Goal: Transaction & Acquisition: Purchase product/service

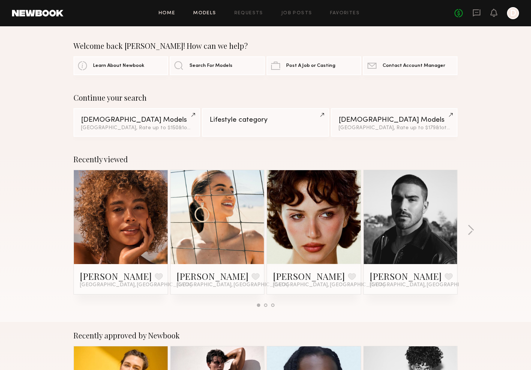
click at [215, 11] on link "Models" at bounding box center [204, 13] width 23 height 5
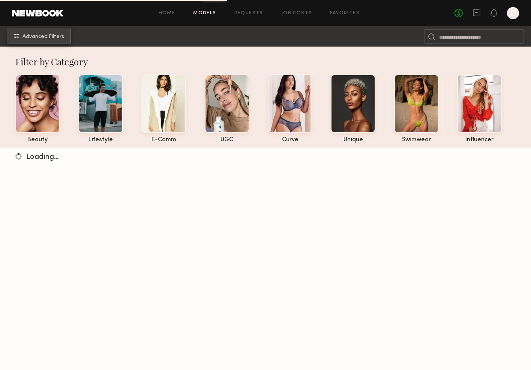
click at [40, 38] on span "Advanced Filters" at bounding box center [44, 36] width 42 height 5
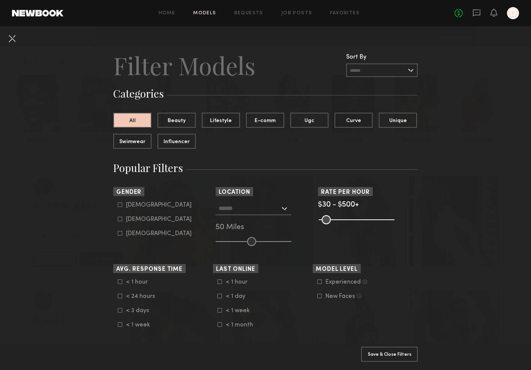
click at [131, 206] on div "[DEMOGRAPHIC_DATA]" at bounding box center [159, 205] width 66 height 5
type input "*"
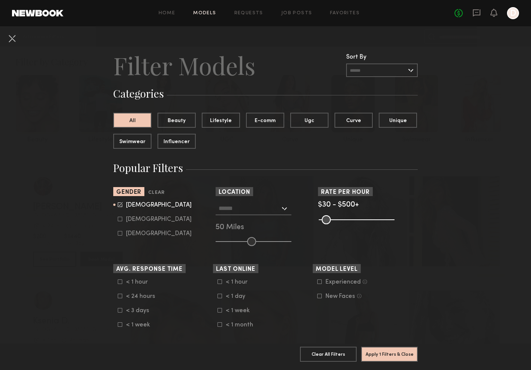
click at [284, 207] on div at bounding box center [254, 209] width 76 height 14
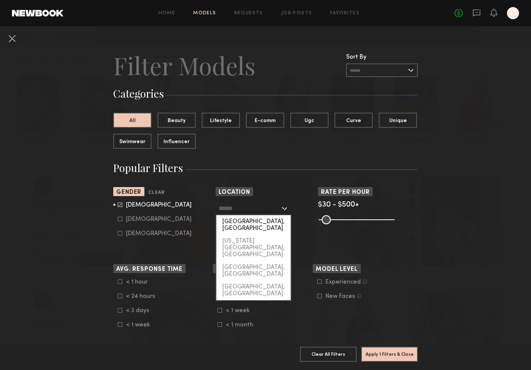
click at [269, 220] on div "[GEOGRAPHIC_DATA], [GEOGRAPHIC_DATA]" at bounding box center [254, 225] width 74 height 20
type input "**********"
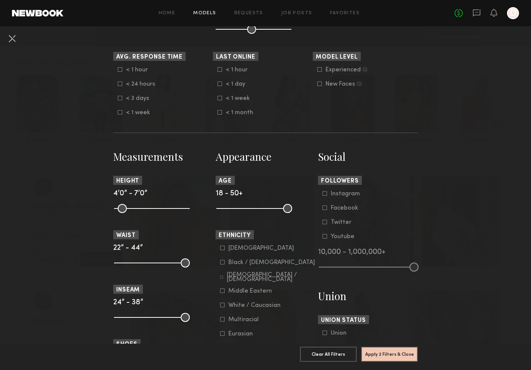
scroll to position [219, 0]
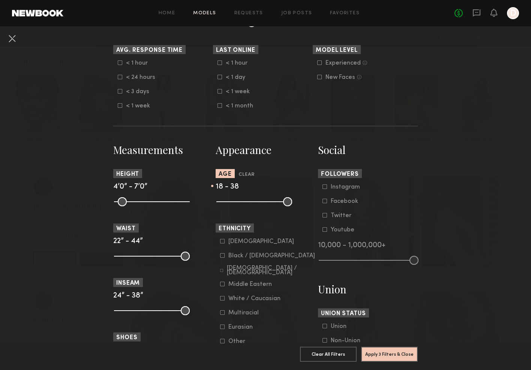
drag, startPoint x: 287, startPoint y: 205, endPoint x: 263, endPoint y: 205, distance: 24.4
type input "**"
click at [263, 205] on input "range" at bounding box center [255, 201] width 76 height 9
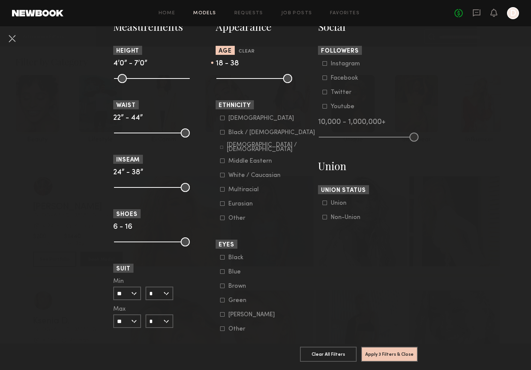
scroll to position [340, 0]
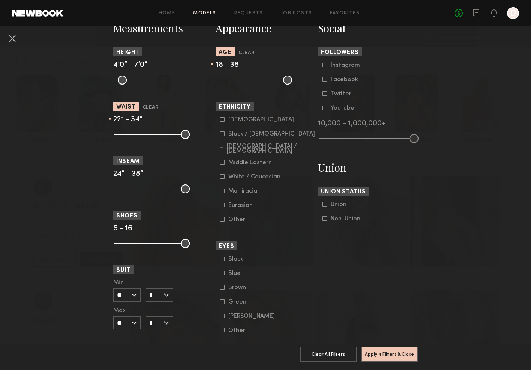
drag, startPoint x: 185, startPoint y: 132, endPoint x: 155, endPoint y: 133, distance: 30.4
type input "**"
click at [155, 133] on input "range" at bounding box center [152, 134] width 76 height 9
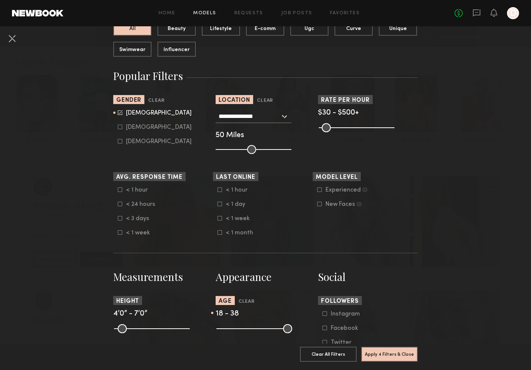
scroll to position [95, 0]
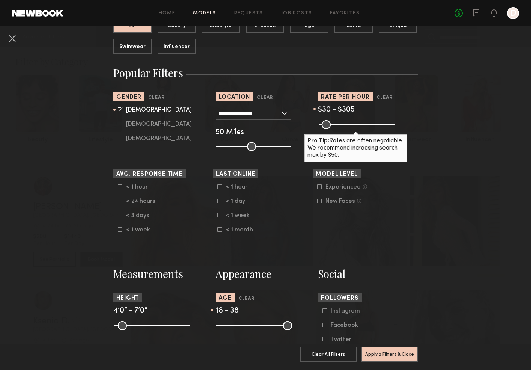
type input "***"
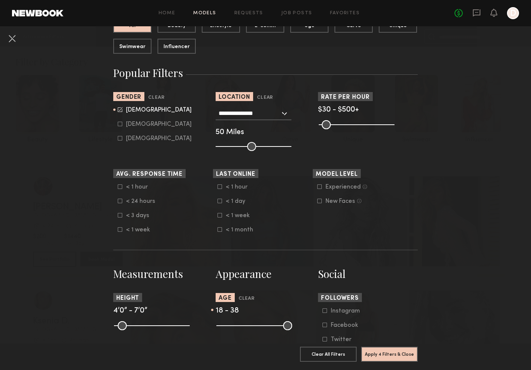
drag, startPoint x: 388, startPoint y: 125, endPoint x: 436, endPoint y: 119, distance: 48.8
click at [436, 119] on nb-browse-filters "**********" at bounding box center [265, 342] width 531 height 823
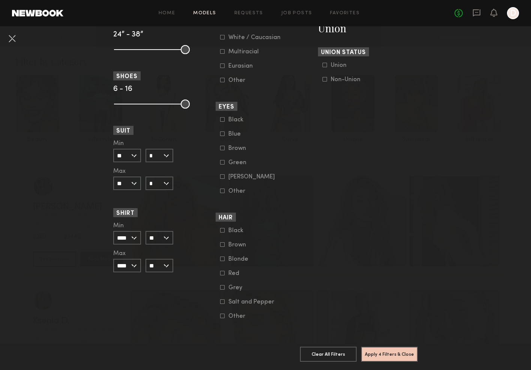
scroll to position [480, 0]
click at [390, 350] on button "Apply 4 Filters & Close" at bounding box center [389, 353] width 57 height 15
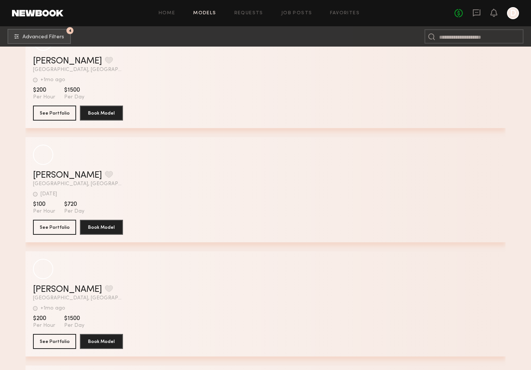
scroll to position [65036, 0]
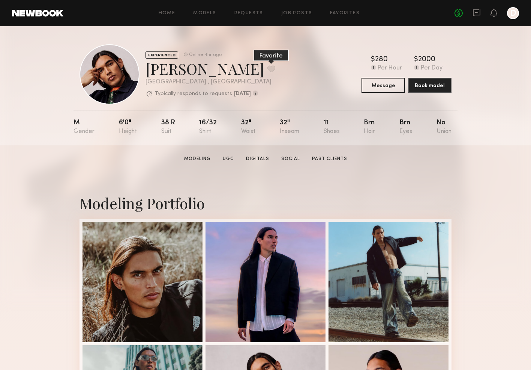
click at [268, 69] on button at bounding box center [272, 68] width 8 height 7
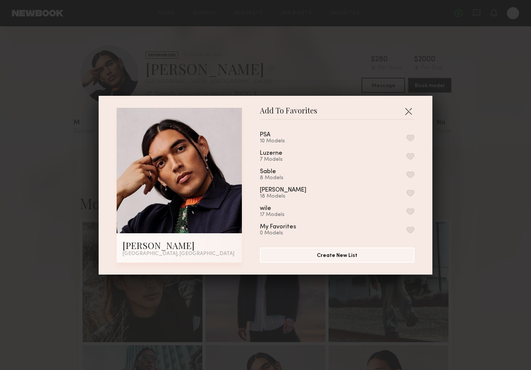
click at [408, 211] on button "button" at bounding box center [411, 211] width 8 height 7
click at [404, 111] on button "button" at bounding box center [409, 111] width 12 height 12
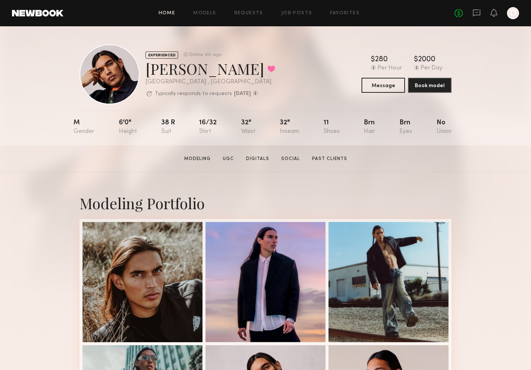
click at [169, 14] on link "Home" at bounding box center [167, 13] width 17 height 5
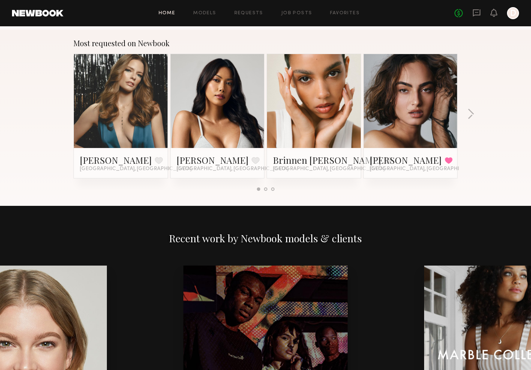
scroll to position [642, 0]
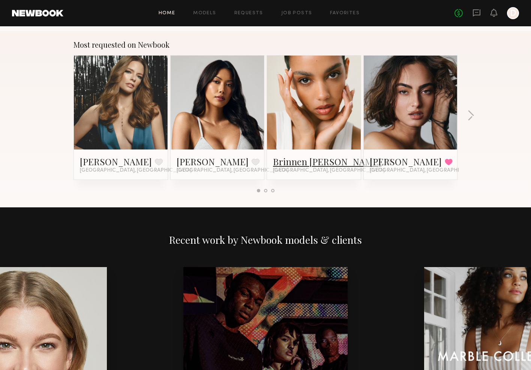
click at [299, 160] on link "Brinnen [PERSON_NAME]" at bounding box center [327, 161] width 108 height 12
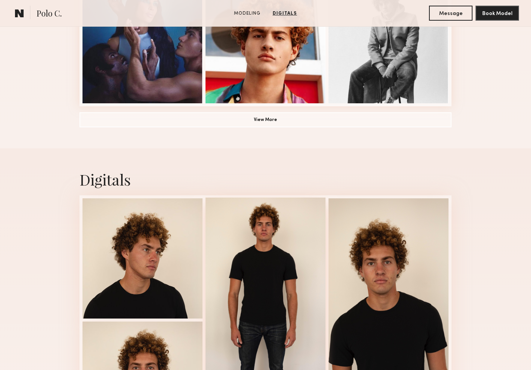
scroll to position [610, 0]
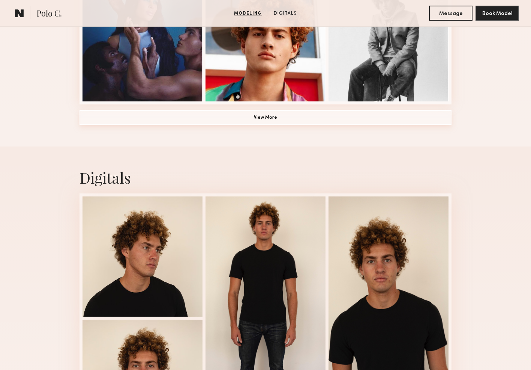
click at [251, 120] on button "View More" at bounding box center [266, 117] width 372 height 15
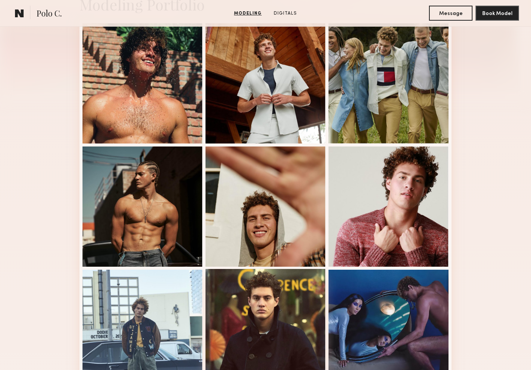
scroll to position [156, 0]
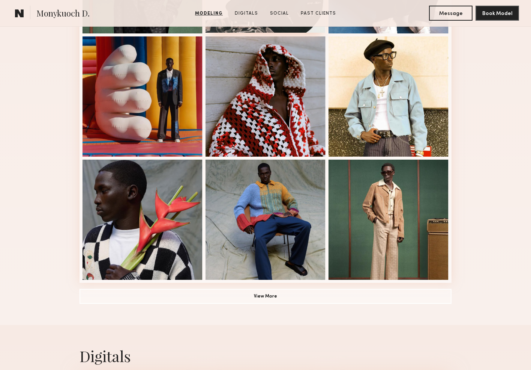
scroll to position [432, 0]
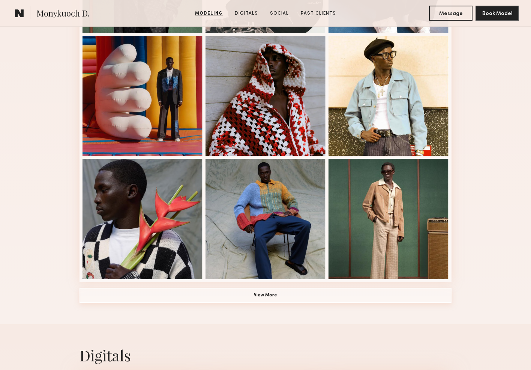
click at [271, 293] on button "View More" at bounding box center [266, 294] width 372 height 15
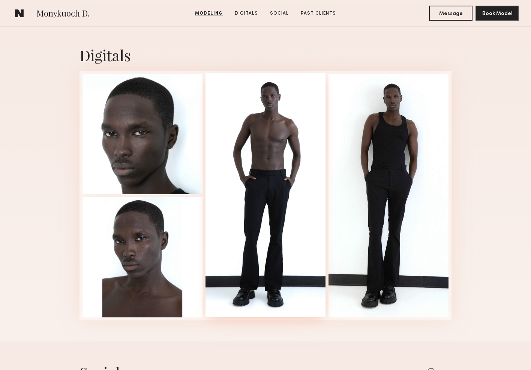
scroll to position [1328, 0]
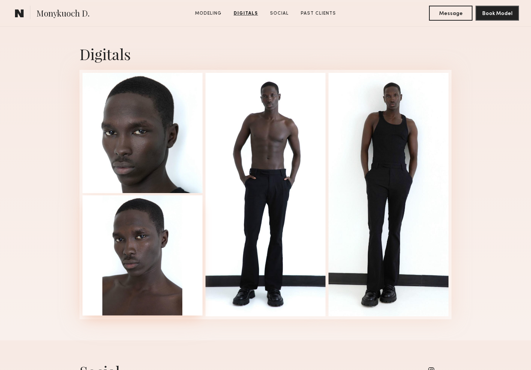
click at [187, 258] on div at bounding box center [143, 255] width 120 height 120
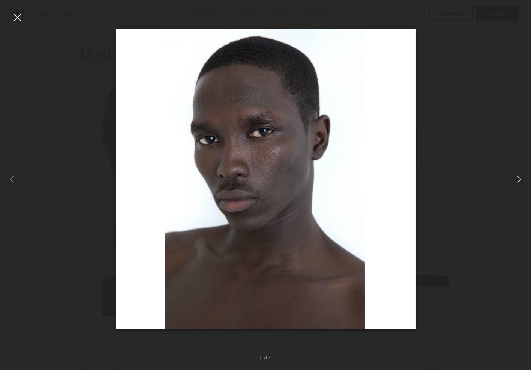
click at [517, 181] on common-icon at bounding box center [519, 179] width 12 height 12
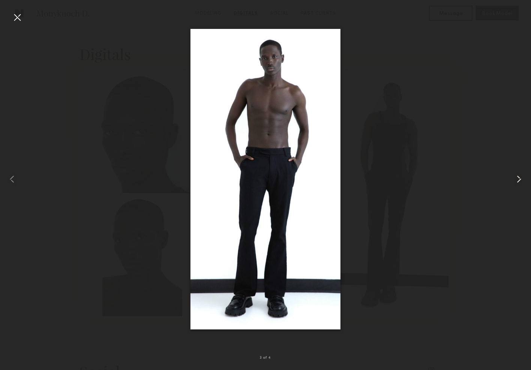
click at [517, 181] on common-icon at bounding box center [519, 179] width 12 height 12
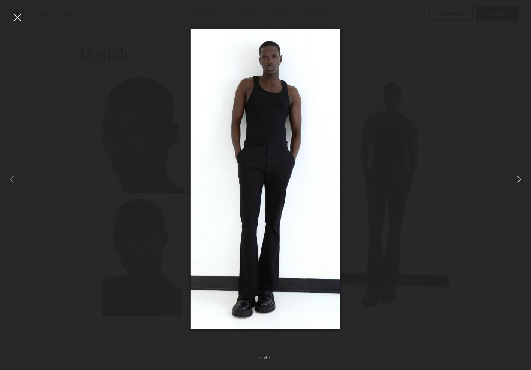
click at [517, 181] on common-icon at bounding box center [519, 179] width 12 height 12
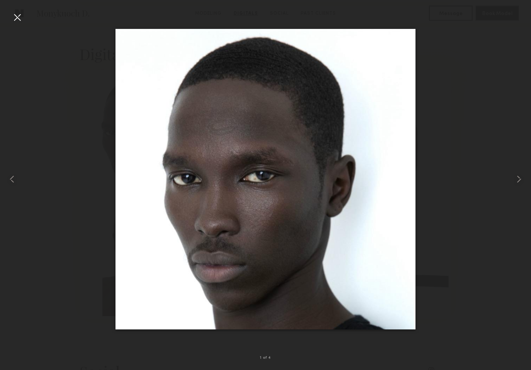
click at [461, 132] on div at bounding box center [265, 179] width 531 height 334
click at [20, 18] on div at bounding box center [17, 17] width 12 height 12
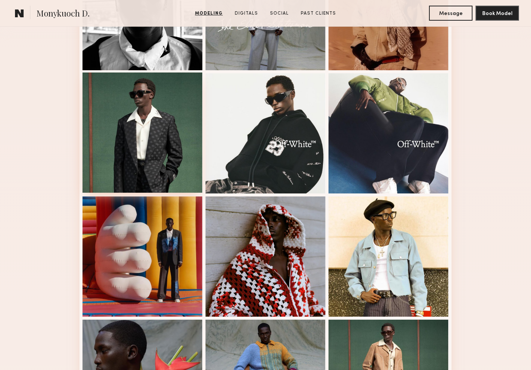
scroll to position [281, 0]
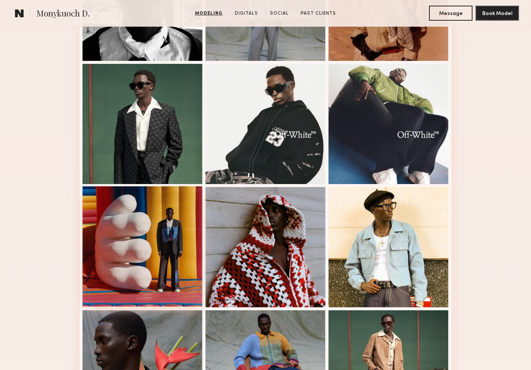
click at [176, 265] on div at bounding box center [143, 246] width 120 height 120
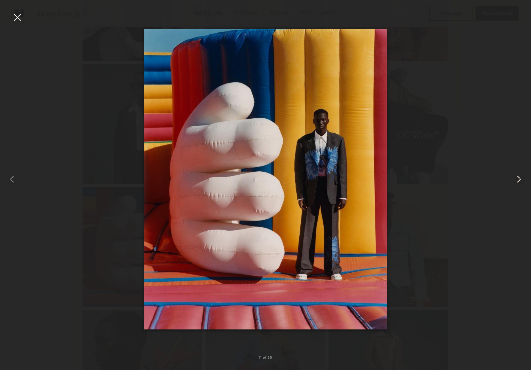
click at [516, 177] on common-icon at bounding box center [519, 179] width 12 height 12
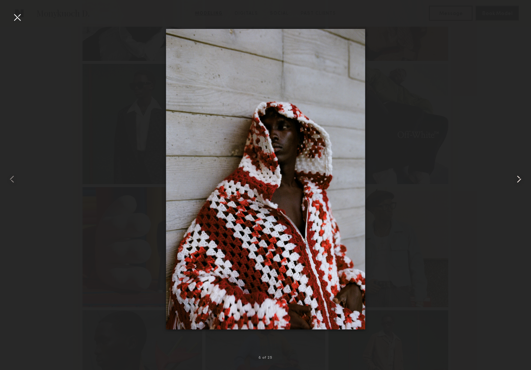
click at [516, 177] on common-icon at bounding box center [519, 179] width 12 height 12
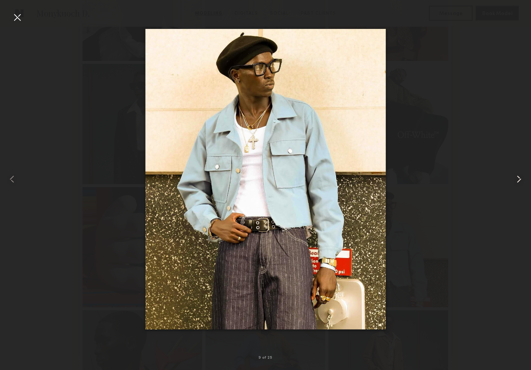
click at [516, 177] on common-icon at bounding box center [519, 179] width 12 height 12
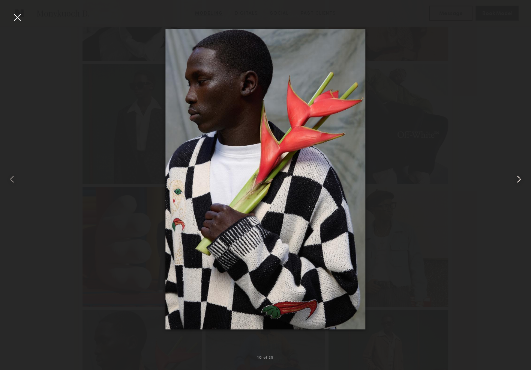
click at [516, 177] on common-icon at bounding box center [519, 179] width 12 height 12
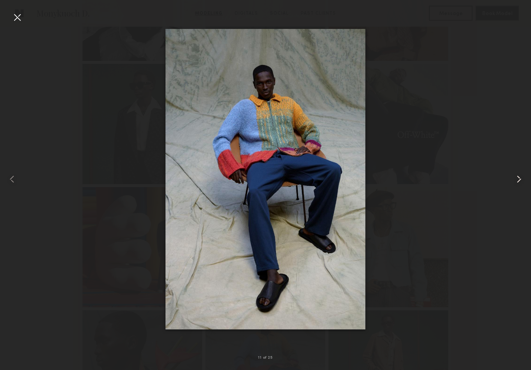
click at [516, 177] on common-icon at bounding box center [519, 179] width 12 height 12
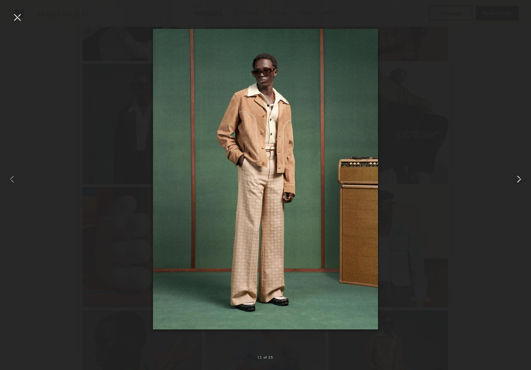
click at [516, 177] on common-icon at bounding box center [519, 179] width 12 height 12
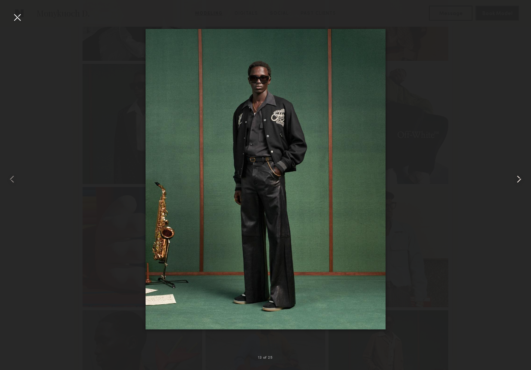
click at [516, 177] on common-icon at bounding box center [519, 179] width 12 height 12
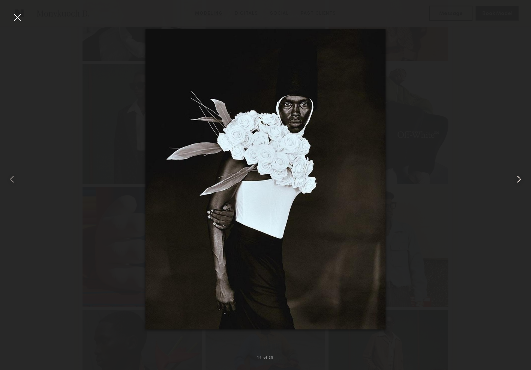
click at [516, 177] on common-icon at bounding box center [519, 179] width 12 height 12
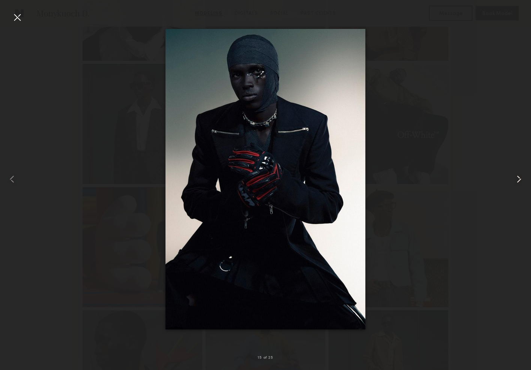
click at [516, 177] on common-icon at bounding box center [519, 179] width 12 height 12
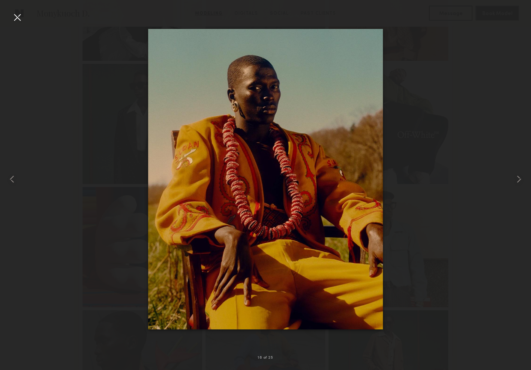
click at [466, 156] on div at bounding box center [265, 179] width 531 height 334
click at [21, 14] on div at bounding box center [17, 17] width 12 height 12
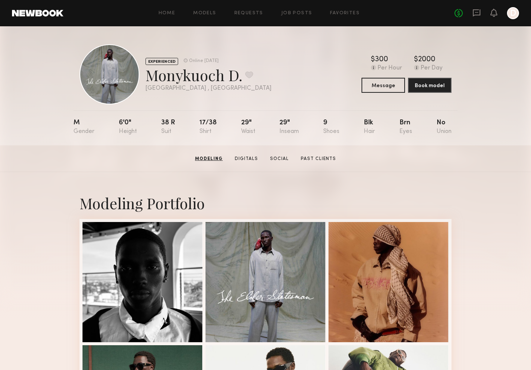
scroll to position [0, 0]
click at [252, 74] on button at bounding box center [249, 74] width 8 height 7
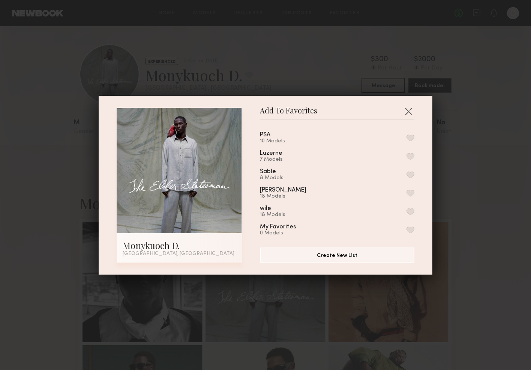
click at [411, 214] on button "button" at bounding box center [411, 211] width 8 height 7
click at [408, 113] on button "button" at bounding box center [409, 111] width 12 height 12
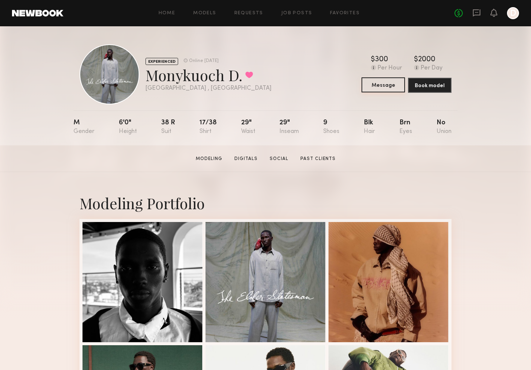
click at [392, 88] on button "Message" at bounding box center [384, 84] width 44 height 15
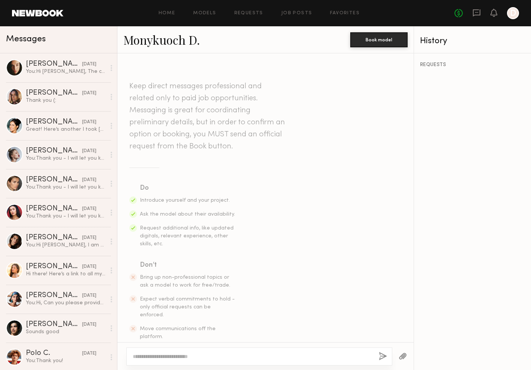
click at [202, 355] on textarea at bounding box center [253, 356] width 240 height 8
type textarea "**********"
click at [380, 355] on button "button" at bounding box center [383, 356] width 8 height 9
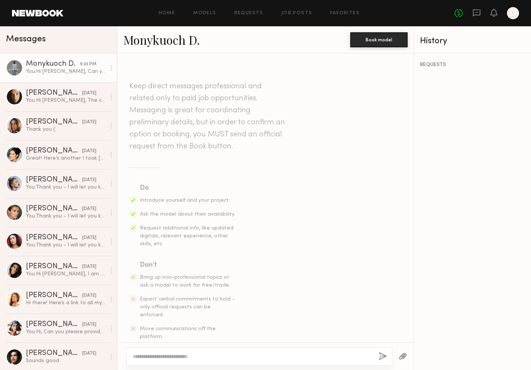
scroll to position [111, 0]
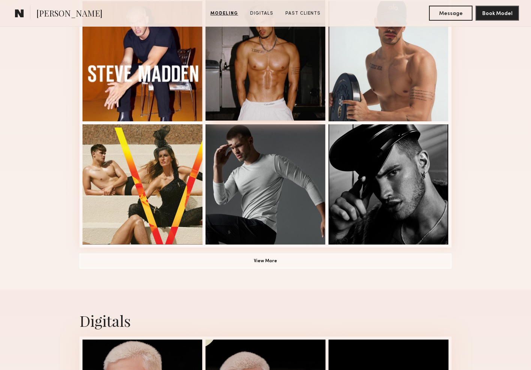
scroll to position [468, 0]
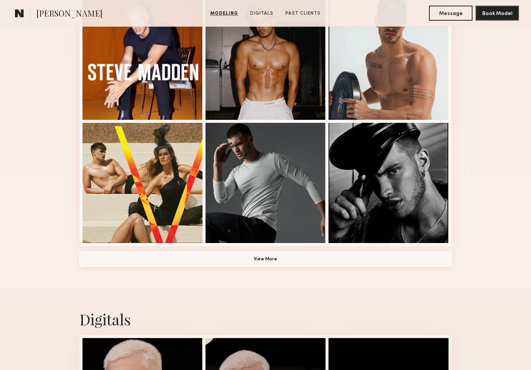
click at [268, 262] on button "View More" at bounding box center [266, 258] width 372 height 15
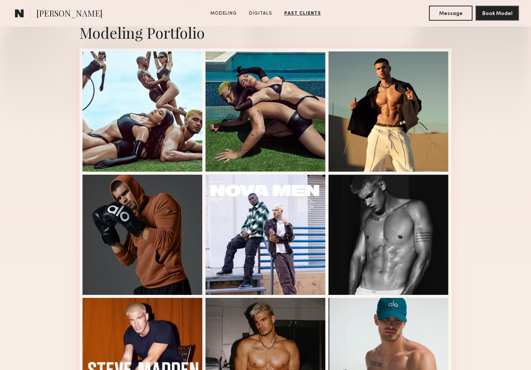
scroll to position [217, 0]
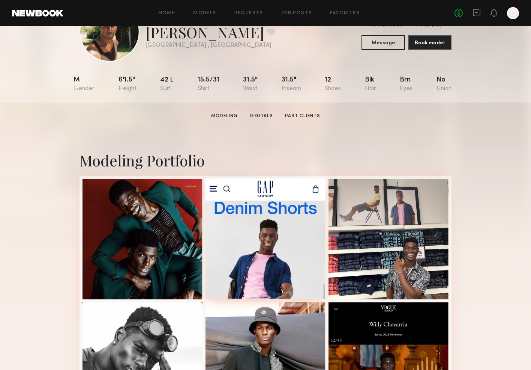
scroll to position [62, 0]
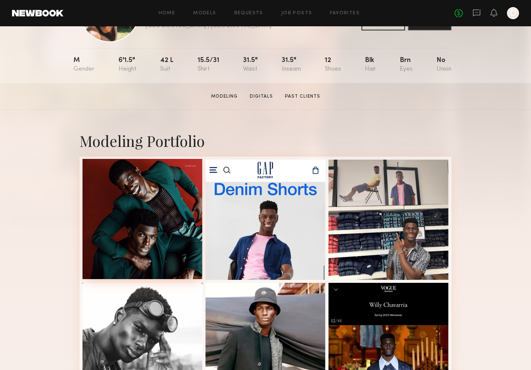
click at [173, 247] on div at bounding box center [143, 219] width 120 height 120
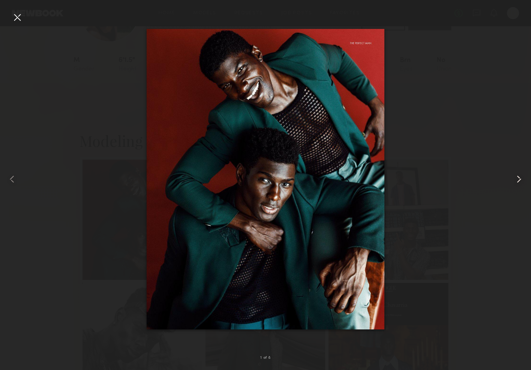
click at [518, 180] on common-icon at bounding box center [519, 179] width 12 height 12
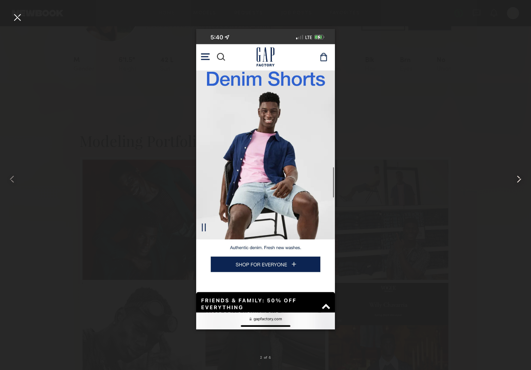
click at [518, 180] on common-icon at bounding box center [519, 179] width 12 height 12
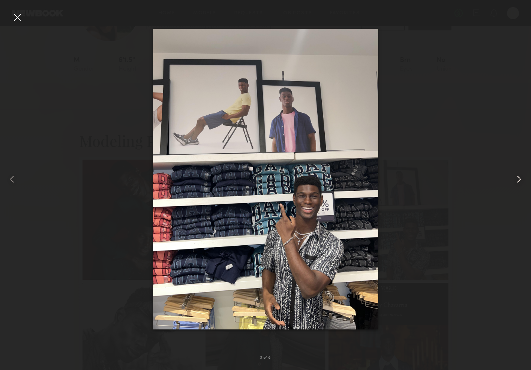
click at [518, 180] on common-icon at bounding box center [519, 179] width 12 height 12
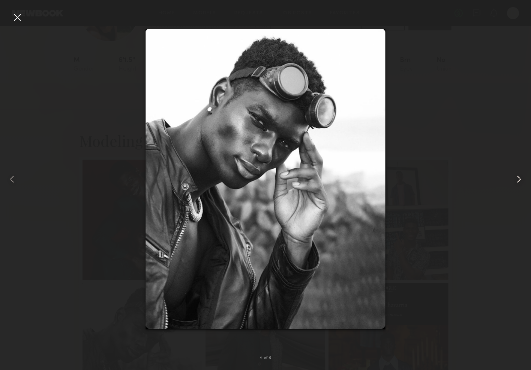
click at [518, 180] on common-icon at bounding box center [519, 179] width 12 height 12
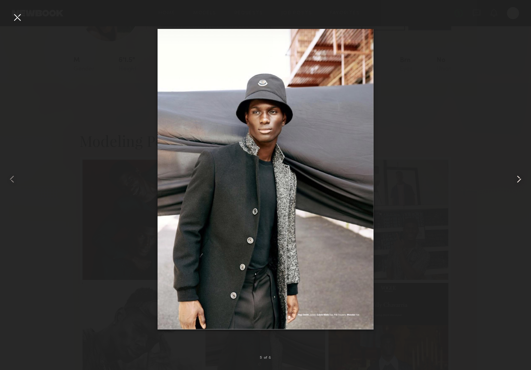
click at [518, 180] on common-icon at bounding box center [519, 179] width 12 height 12
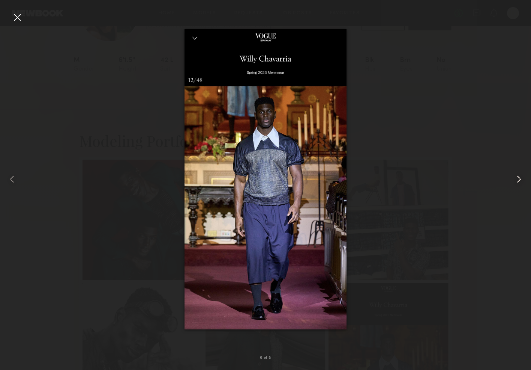
click at [518, 180] on common-icon at bounding box center [519, 179] width 12 height 12
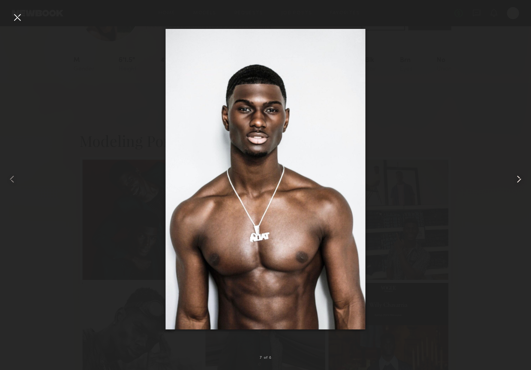
click at [518, 180] on common-icon at bounding box center [519, 179] width 12 height 12
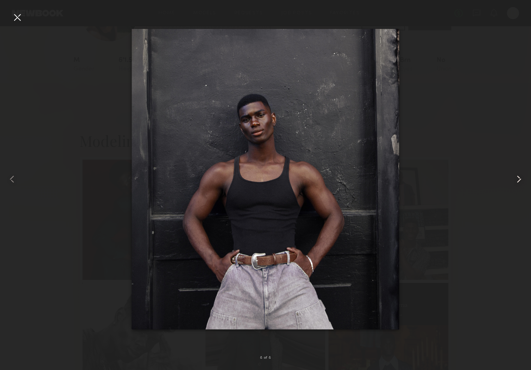
click at [518, 180] on common-icon at bounding box center [519, 179] width 12 height 12
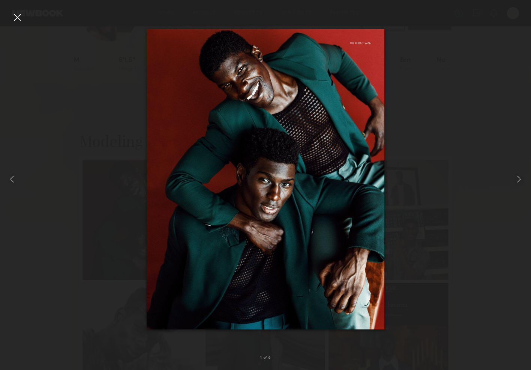
click at [454, 141] on div at bounding box center [265, 179] width 531 height 334
click at [17, 16] on div at bounding box center [17, 17] width 12 height 12
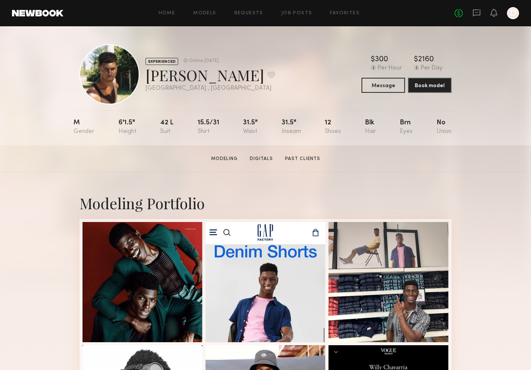
scroll to position [0, 0]
click at [268, 74] on button at bounding box center [272, 74] width 8 height 7
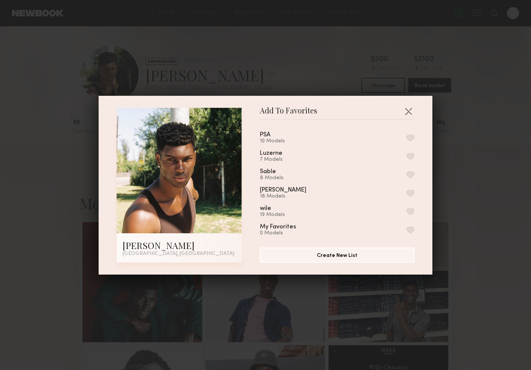
click at [409, 209] on button "button" at bounding box center [411, 211] width 8 height 7
click at [408, 110] on button "button" at bounding box center [409, 111] width 12 height 12
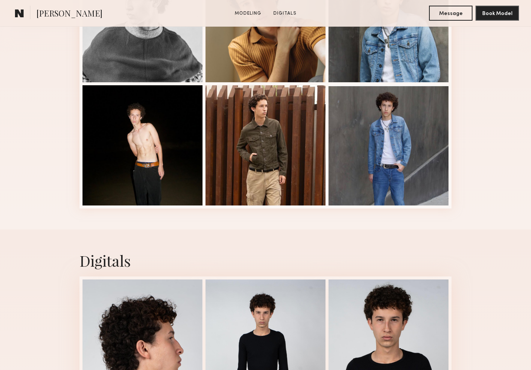
scroll to position [262, 0]
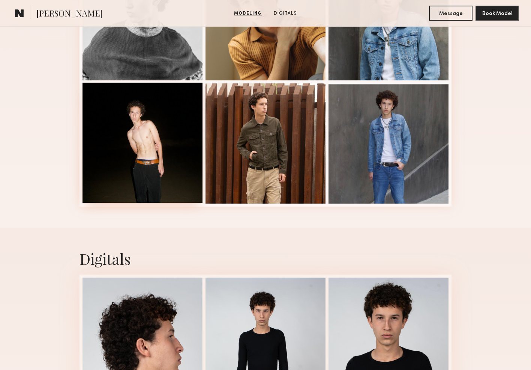
click at [161, 145] on div at bounding box center [143, 143] width 120 height 120
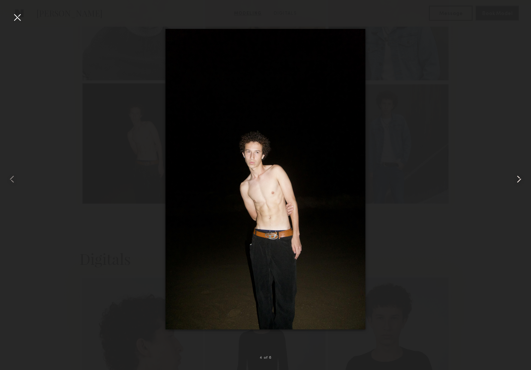
click at [520, 181] on common-icon at bounding box center [519, 179] width 12 height 12
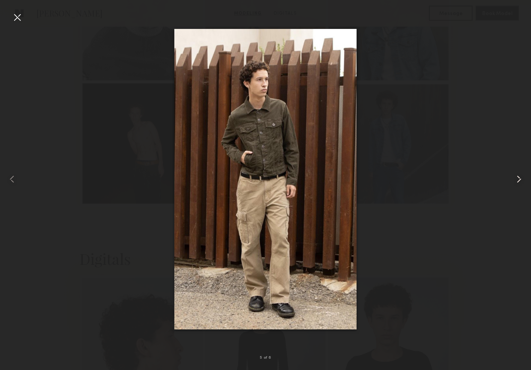
click at [520, 181] on common-icon at bounding box center [519, 179] width 12 height 12
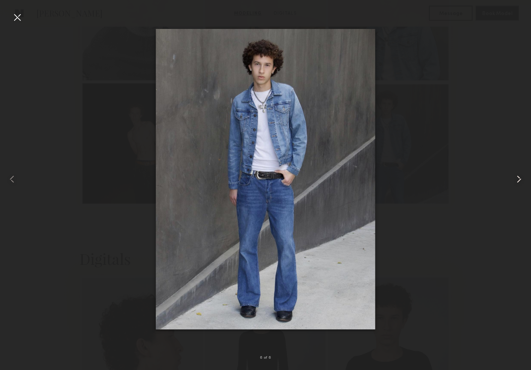
click at [520, 181] on common-icon at bounding box center [519, 179] width 12 height 12
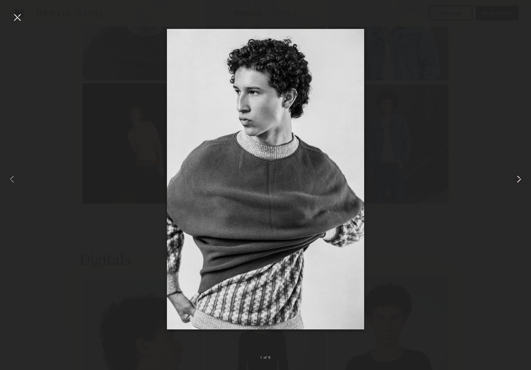
click at [520, 181] on common-icon at bounding box center [519, 179] width 12 height 12
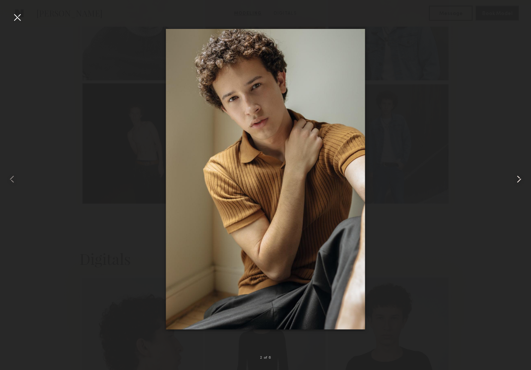
click at [520, 181] on common-icon at bounding box center [519, 179] width 12 height 12
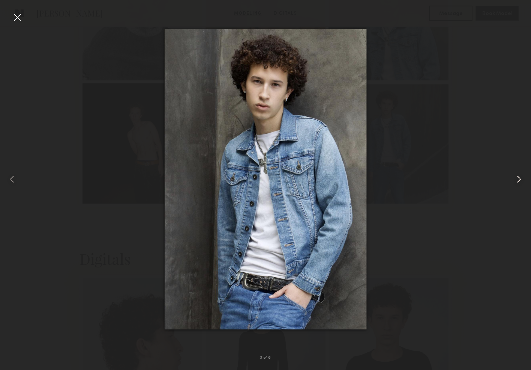
click at [520, 181] on common-icon at bounding box center [519, 179] width 12 height 12
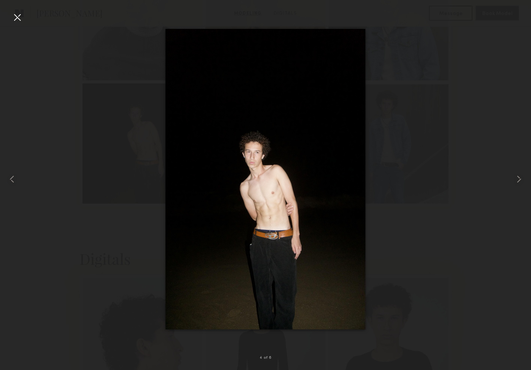
click at [427, 201] on div at bounding box center [265, 179] width 531 height 334
click at [435, 226] on div at bounding box center [265, 179] width 531 height 334
click at [19, 18] on div at bounding box center [17, 17] width 12 height 12
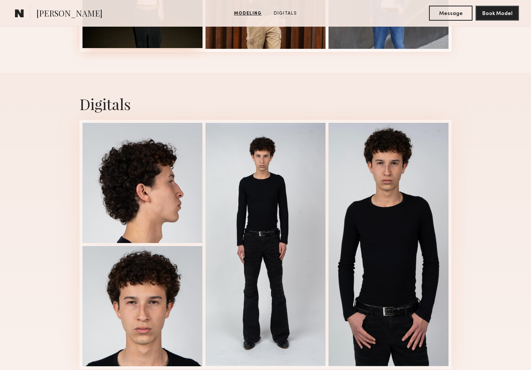
scroll to position [473, 0]
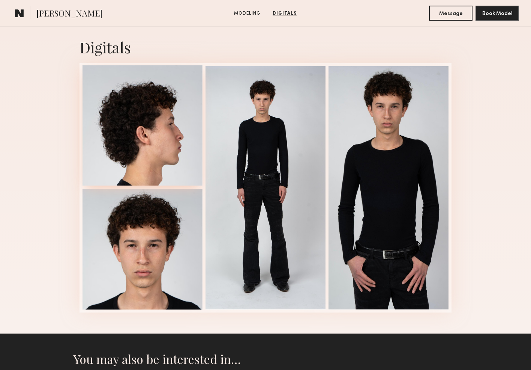
click at [148, 142] on div at bounding box center [143, 125] width 120 height 120
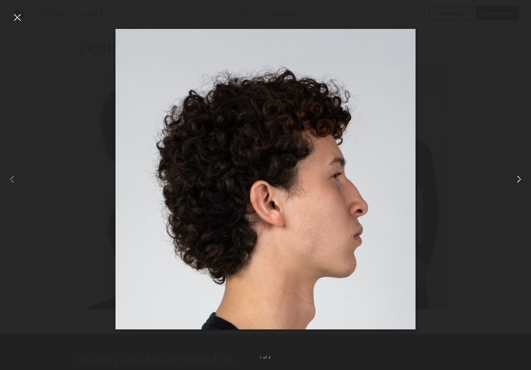
click at [521, 177] on common-icon at bounding box center [519, 179] width 12 height 12
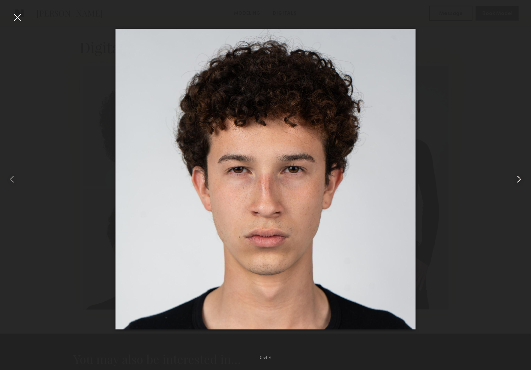
click at [521, 177] on common-icon at bounding box center [519, 179] width 12 height 12
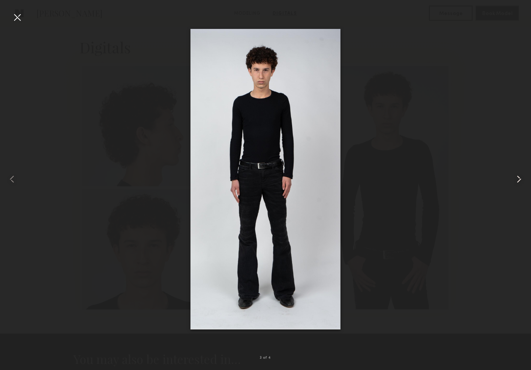
click at [521, 177] on common-icon at bounding box center [519, 179] width 12 height 12
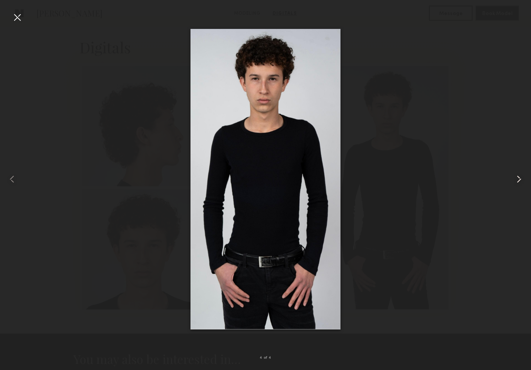
click at [521, 177] on common-icon at bounding box center [519, 179] width 12 height 12
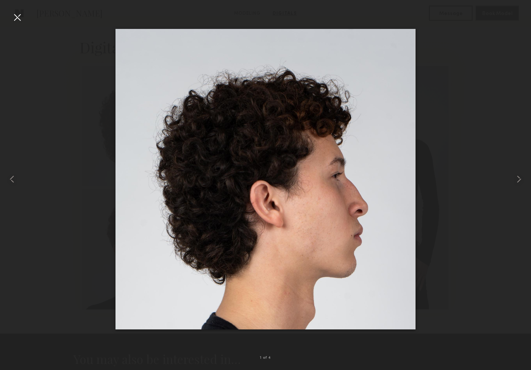
click at [499, 163] on div at bounding box center [265, 179] width 531 height 334
click at [19, 17] on div at bounding box center [17, 17] width 12 height 12
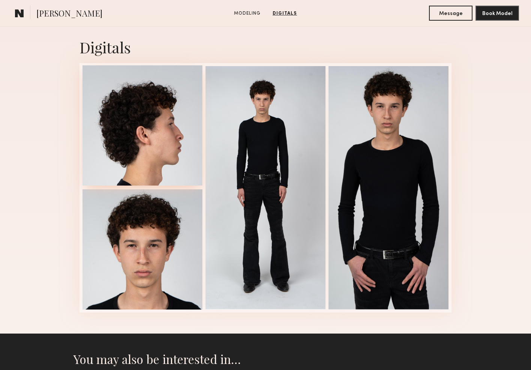
scroll to position [133, 0]
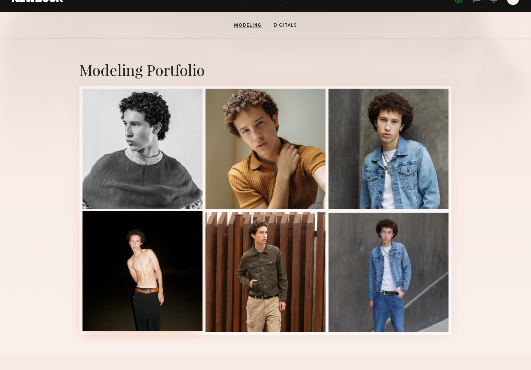
click at [173, 284] on div at bounding box center [143, 271] width 120 height 120
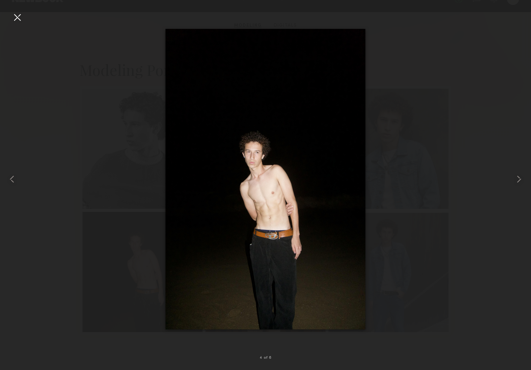
click at [18, 17] on div at bounding box center [17, 17] width 12 height 12
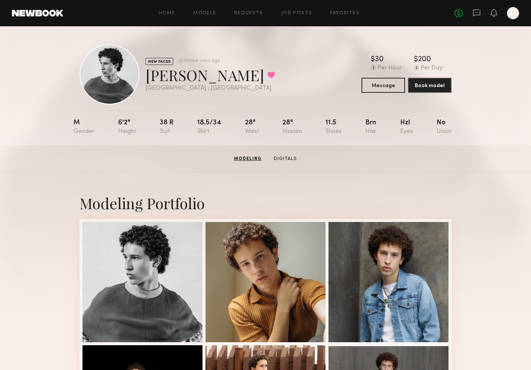
scroll to position [0, 0]
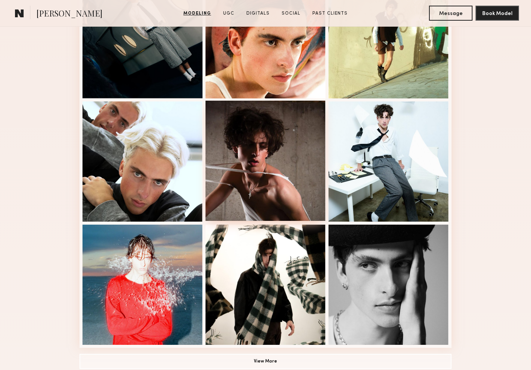
scroll to position [395, 0]
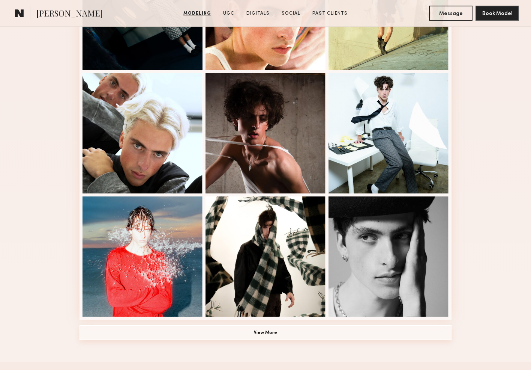
click at [266, 337] on button "View More" at bounding box center [266, 332] width 372 height 15
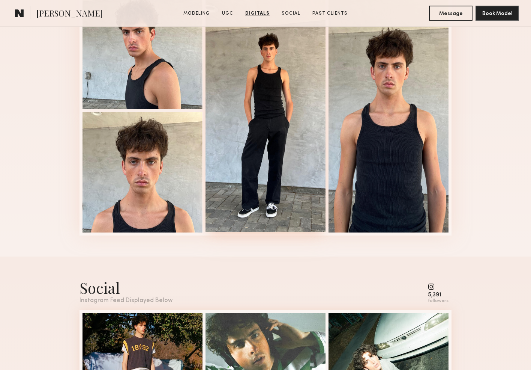
scroll to position [1150, 0]
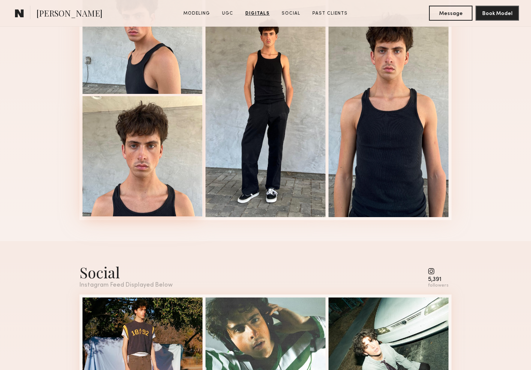
click at [175, 182] on div at bounding box center [143, 156] width 120 height 120
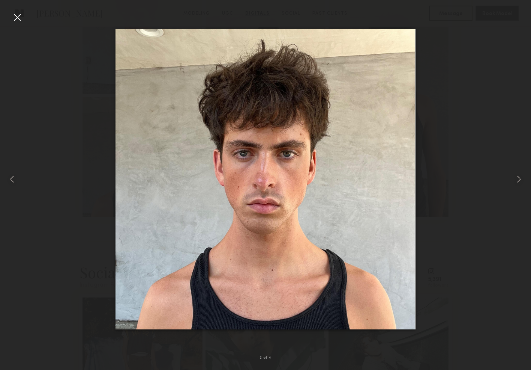
click at [14, 22] on div at bounding box center [17, 17] width 12 height 12
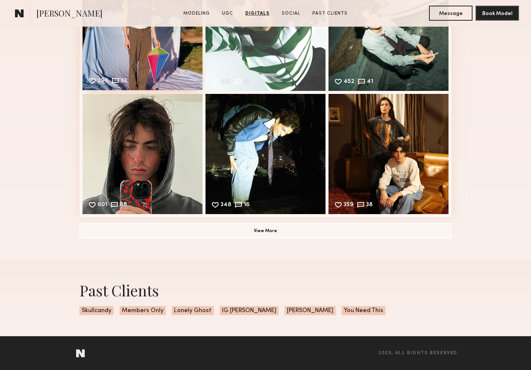
scroll to position [1476, 0]
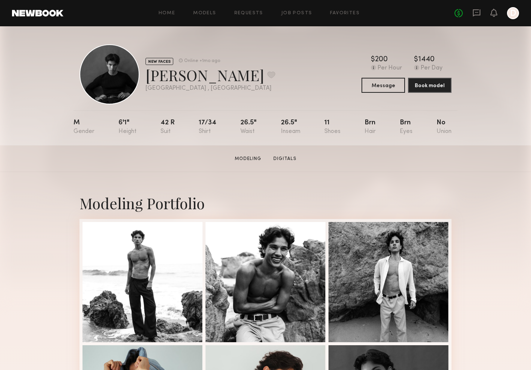
click at [340, 9] on div "Home Models Requests Job Posts Favorites Sign Out No fees up to $5,000 D" at bounding box center [291, 13] width 456 height 12
click at [340, 11] on link "Favorites" at bounding box center [345, 13] width 30 height 5
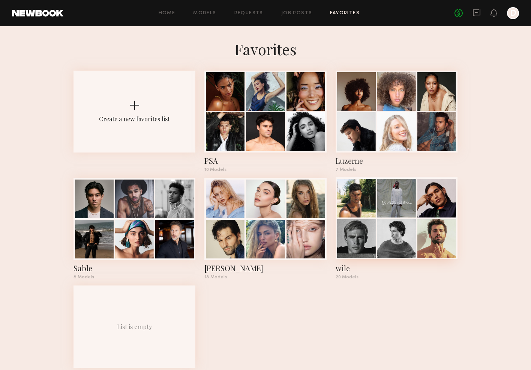
click at [383, 236] on div at bounding box center [396, 238] width 39 height 39
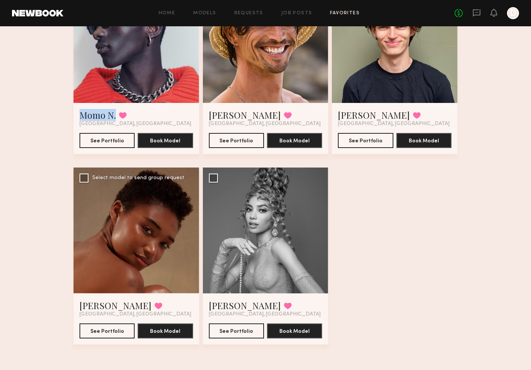
scroll to position [1061, 0]
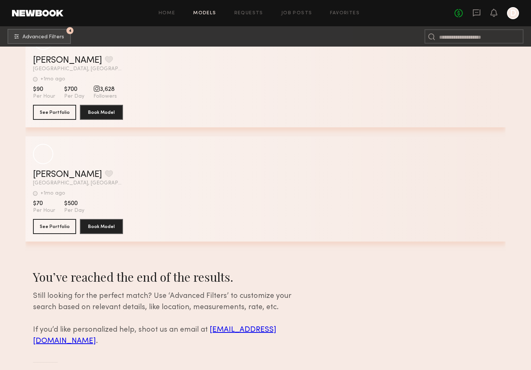
scroll to position [82741, 0]
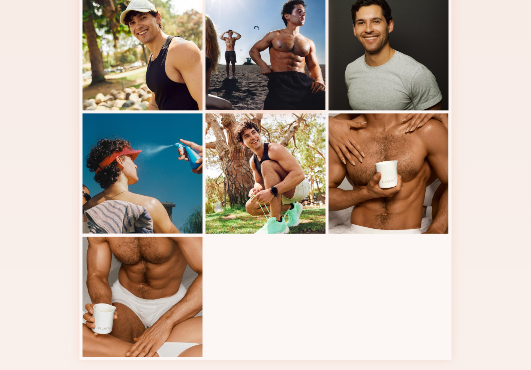
scroll to position [334, 0]
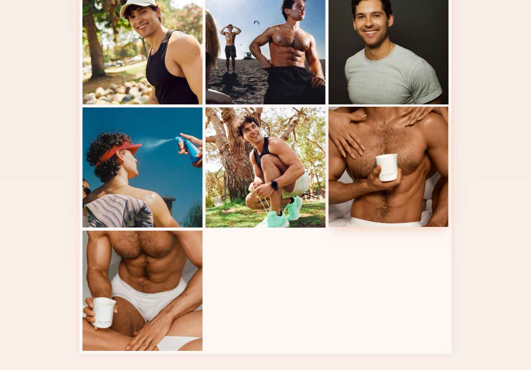
click at [377, 176] on div at bounding box center [389, 167] width 120 height 120
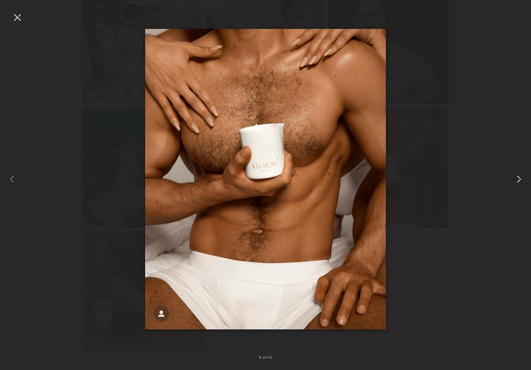
click at [514, 176] on common-icon at bounding box center [519, 179] width 12 height 12
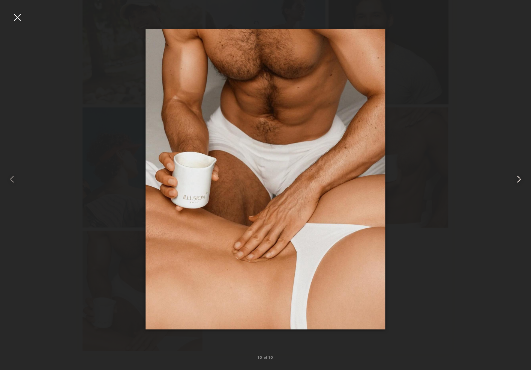
click at [514, 176] on common-icon at bounding box center [519, 179] width 12 height 12
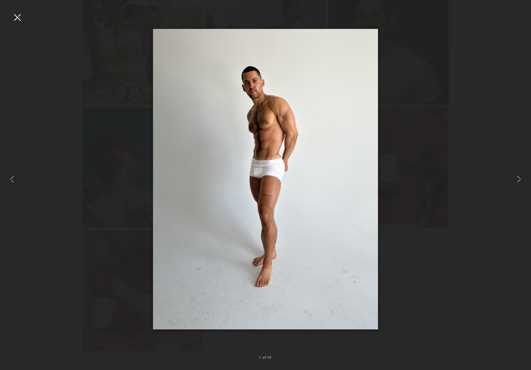
click at [479, 143] on div at bounding box center [265, 179] width 531 height 334
click at [22, 16] on div at bounding box center [17, 17] width 12 height 12
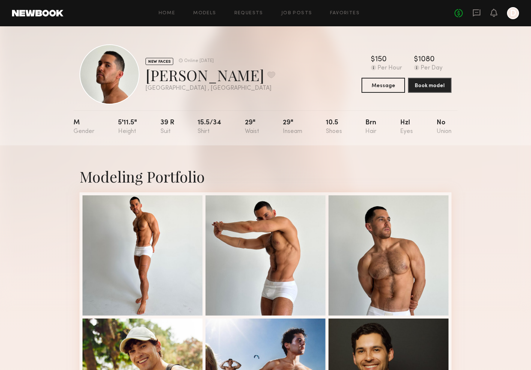
scroll to position [0, 0]
click at [209, 13] on link "Models" at bounding box center [204, 13] width 23 height 5
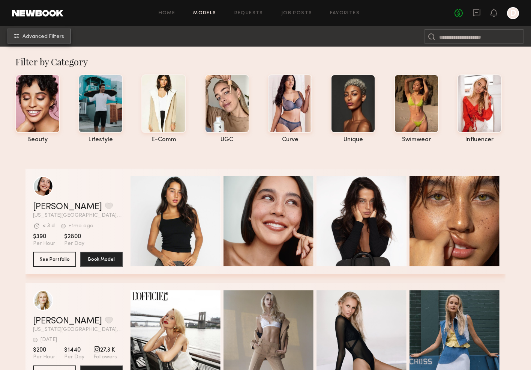
click at [46, 41] on button "Advanced Filters" at bounding box center [39, 36] width 63 height 15
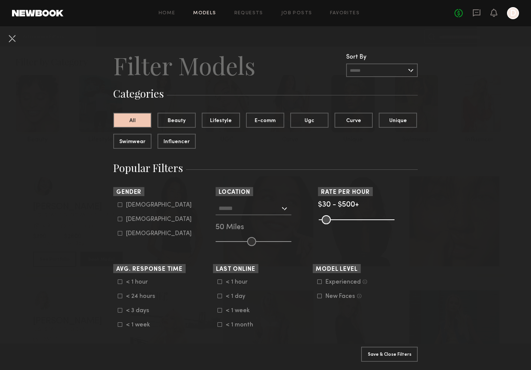
click at [141, 221] on div "Female" at bounding box center [159, 219] width 66 height 5
type input "**"
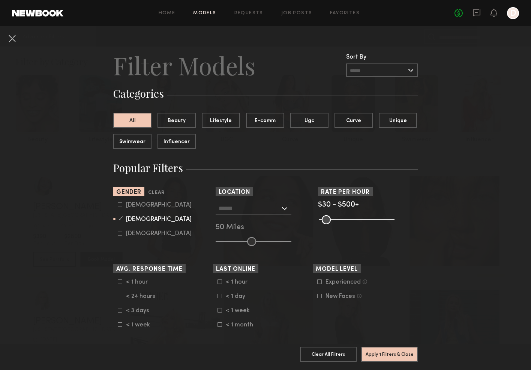
click at [252, 208] on input "text" at bounding box center [250, 208] width 62 height 13
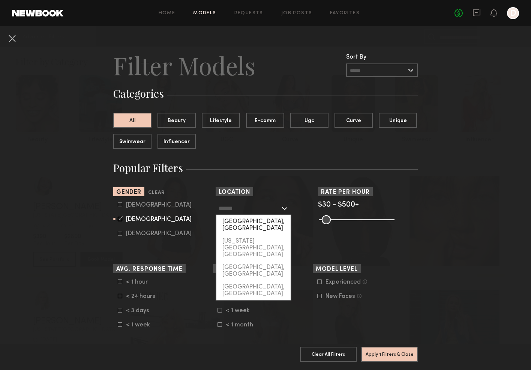
click at [251, 221] on div "[GEOGRAPHIC_DATA], [GEOGRAPHIC_DATA]" at bounding box center [254, 225] width 74 height 20
type input "**********"
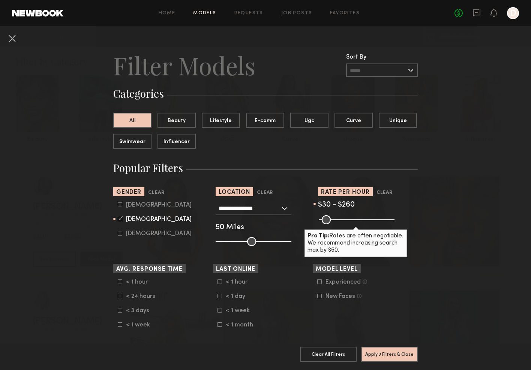
drag, startPoint x: 391, startPoint y: 220, endPoint x: 356, endPoint y: 220, distance: 34.5
type input "***"
click at [356, 220] on input "range" at bounding box center [357, 219] width 76 height 9
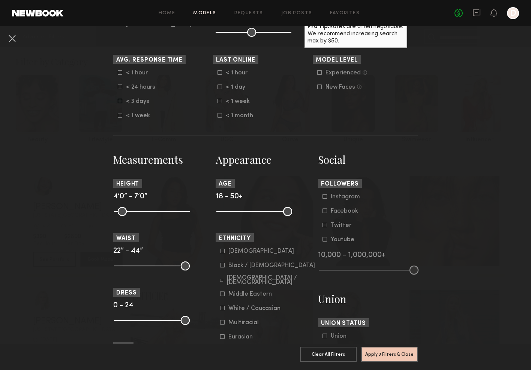
scroll to position [210, 0]
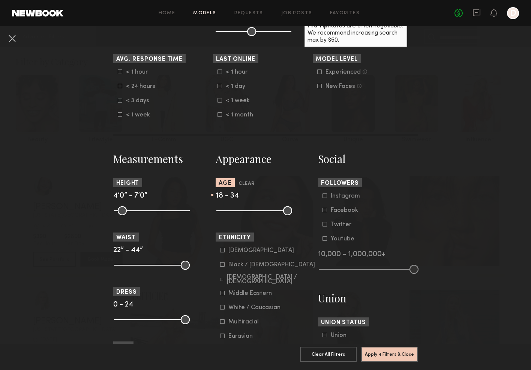
drag, startPoint x: 286, startPoint y: 212, endPoint x: 254, endPoint y: 212, distance: 31.5
type input "**"
click at [254, 212] on input "range" at bounding box center [255, 210] width 76 height 9
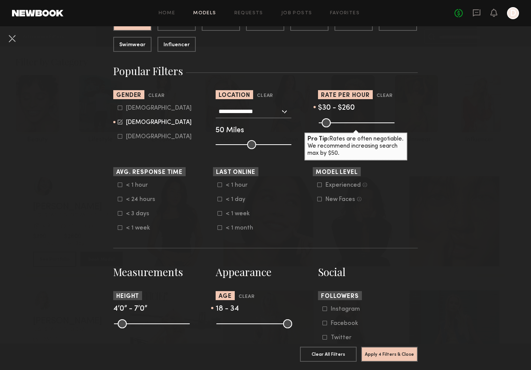
scroll to position [0, 0]
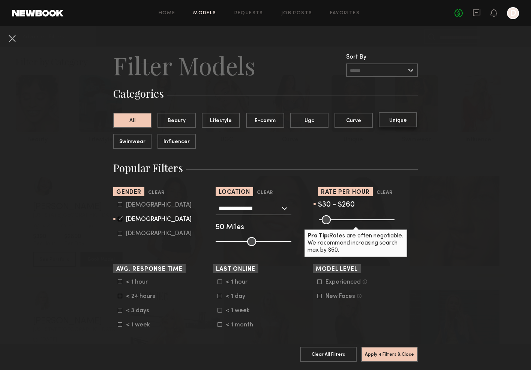
click at [390, 125] on button "Unique" at bounding box center [398, 119] width 38 height 15
click at [176, 125] on button "Beauty" at bounding box center [177, 119] width 38 height 15
click at [395, 123] on button "Unique" at bounding box center [398, 119] width 38 height 15
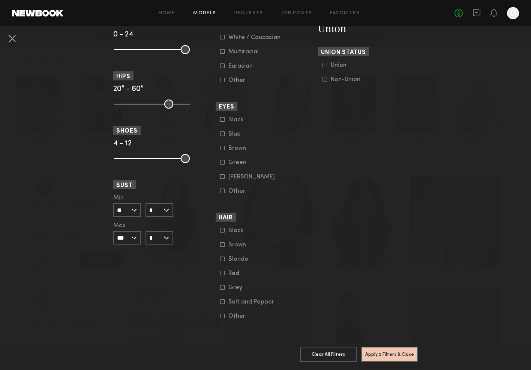
scroll to position [480, 0]
click at [388, 350] on button "Apply 5 Filters & Close" at bounding box center [389, 353] width 57 height 15
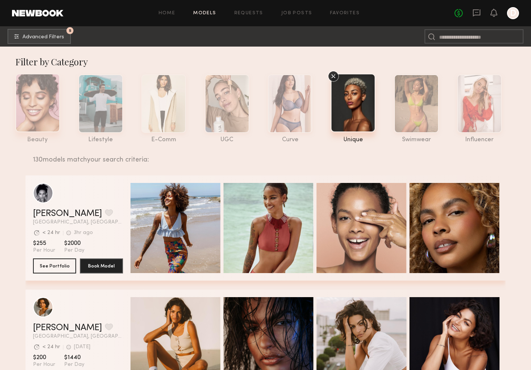
click at [41, 111] on div at bounding box center [37, 103] width 45 height 59
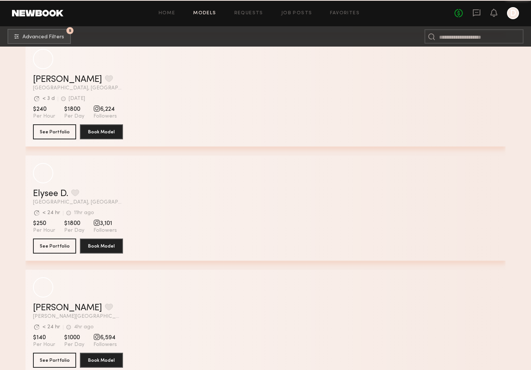
scroll to position [4357, 0]
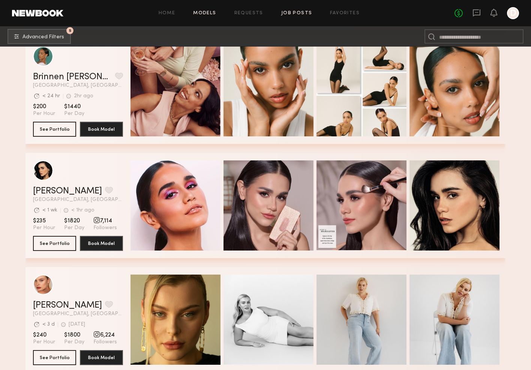
click at [291, 15] on link "Job Posts" at bounding box center [296, 13] width 31 height 5
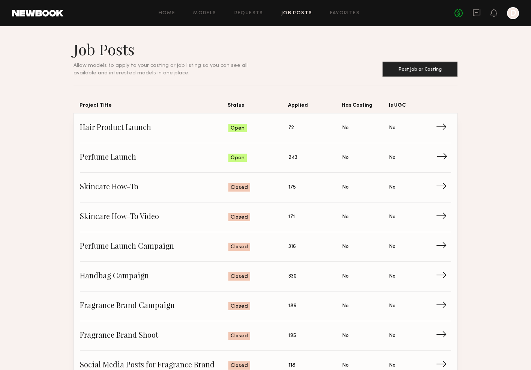
click at [109, 159] on span "Perfume Launch" at bounding box center [154, 157] width 149 height 11
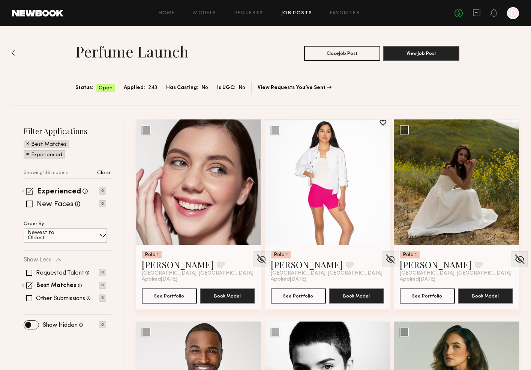
click at [30, 192] on span at bounding box center [29, 190] width 7 height 7
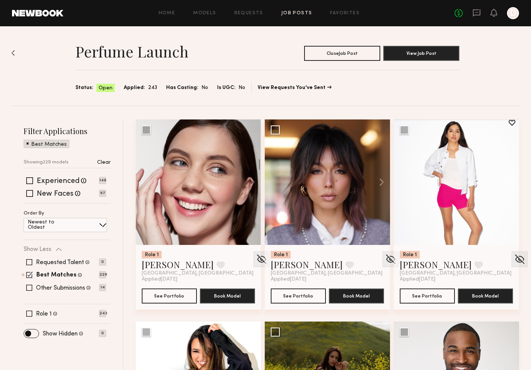
click at [27, 144] on span at bounding box center [27, 143] width 3 height 7
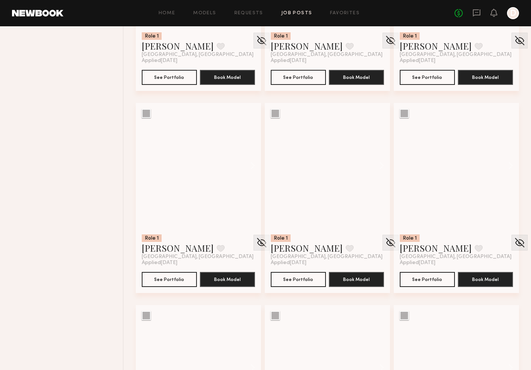
scroll to position [9909, 0]
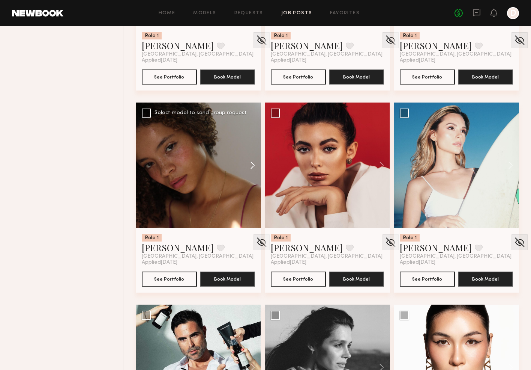
click at [253, 164] on button at bounding box center [249, 164] width 24 height 125
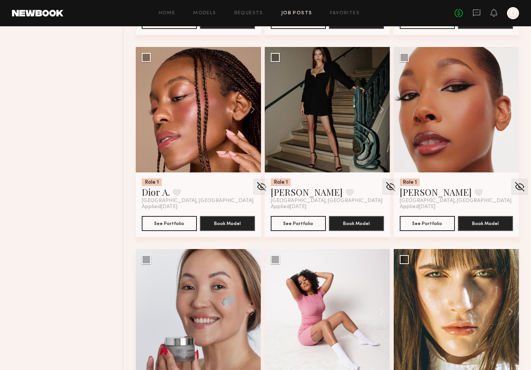
scroll to position [14608, 0]
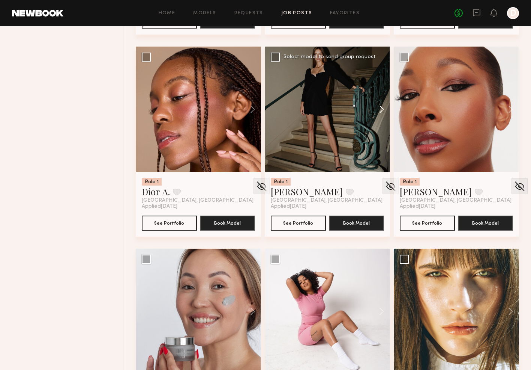
click at [377, 106] on button at bounding box center [378, 109] width 24 height 125
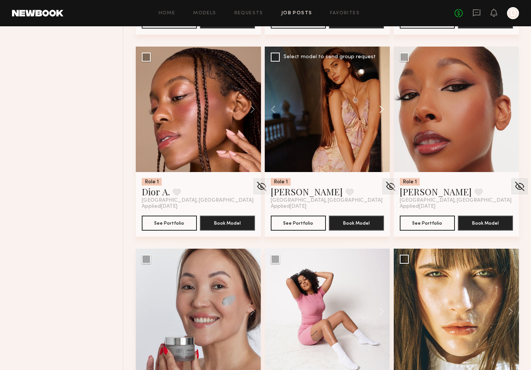
click at [377, 106] on button at bounding box center [378, 109] width 24 height 125
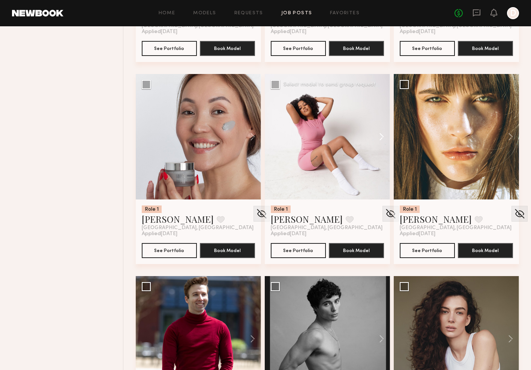
scroll to position [14783, 0]
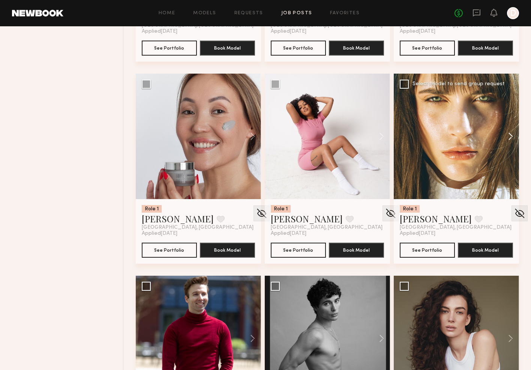
click at [511, 138] on button at bounding box center [507, 136] width 24 height 125
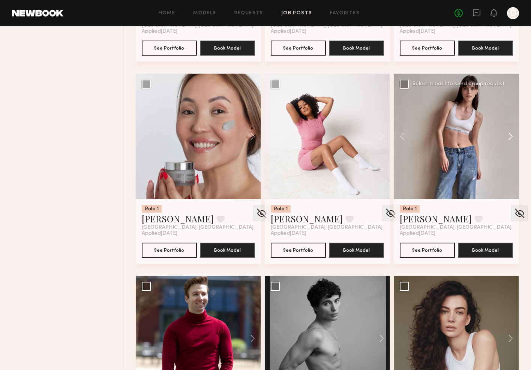
click at [511, 138] on button at bounding box center [507, 136] width 24 height 125
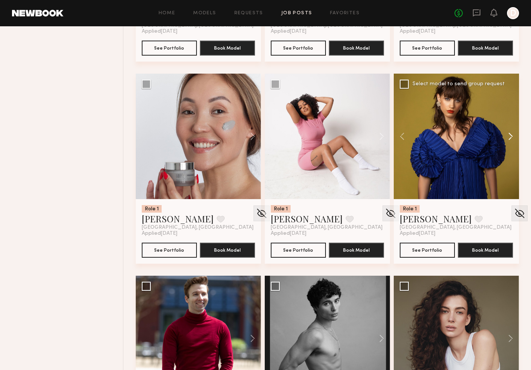
click at [511, 138] on button at bounding box center [507, 136] width 24 height 125
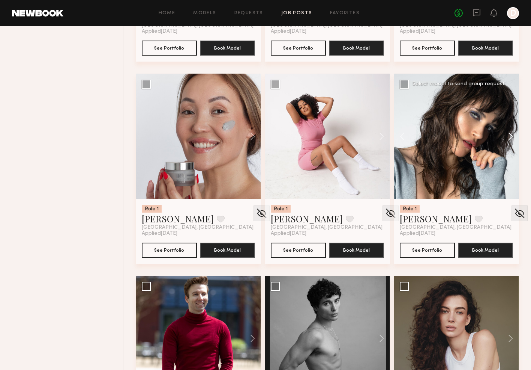
click at [511, 138] on button at bounding box center [507, 136] width 24 height 125
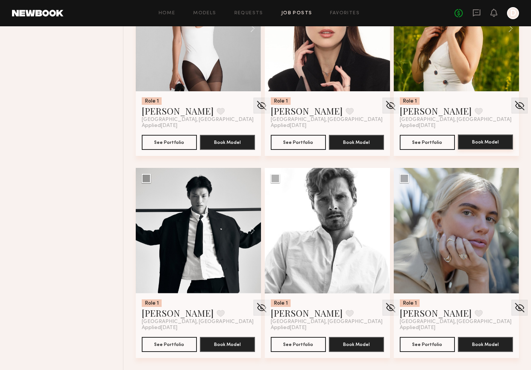
scroll to position [16102, 0]
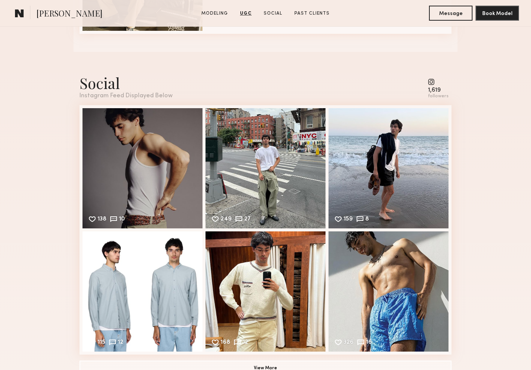
scroll to position [1115, 0]
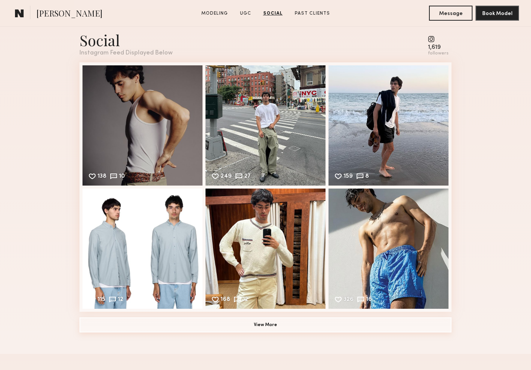
click at [268, 323] on button "View More" at bounding box center [266, 324] width 372 height 15
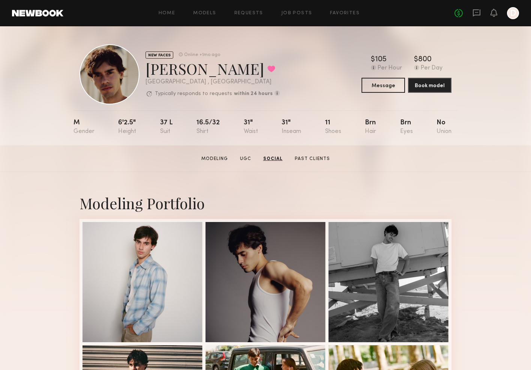
scroll to position [0, 0]
click at [188, 298] on div at bounding box center [143, 281] width 120 height 120
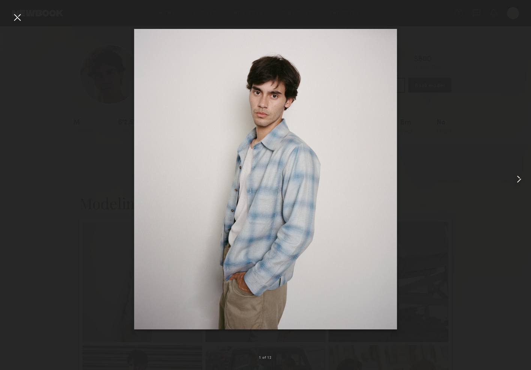
click at [516, 181] on common-icon at bounding box center [519, 179] width 12 height 12
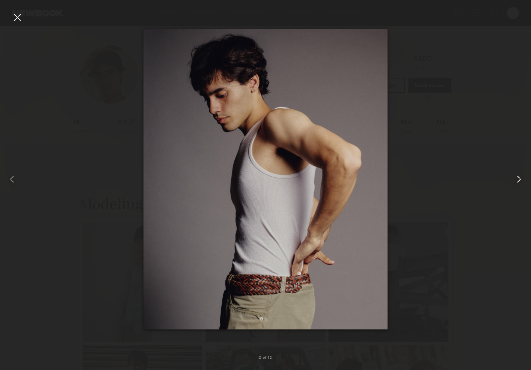
click at [516, 181] on common-icon at bounding box center [519, 179] width 12 height 12
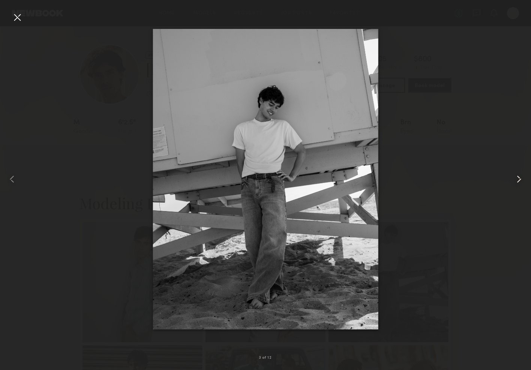
click at [516, 181] on common-icon at bounding box center [519, 179] width 12 height 12
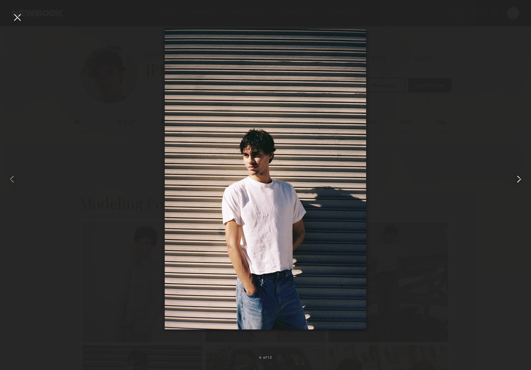
click at [516, 181] on common-icon at bounding box center [519, 179] width 12 height 12
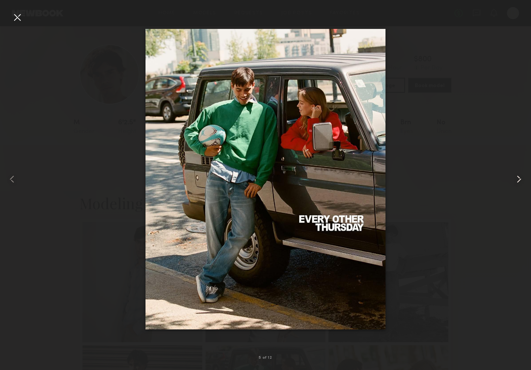
click at [516, 181] on common-icon at bounding box center [519, 179] width 12 height 12
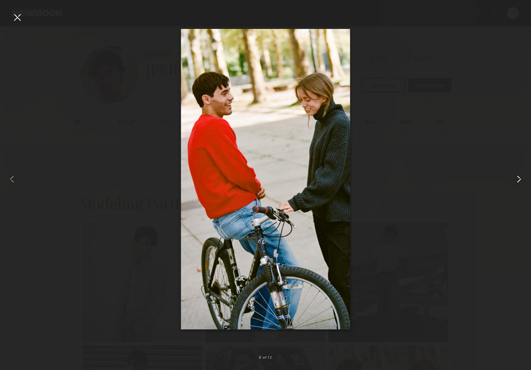
click at [516, 181] on common-icon at bounding box center [519, 179] width 12 height 12
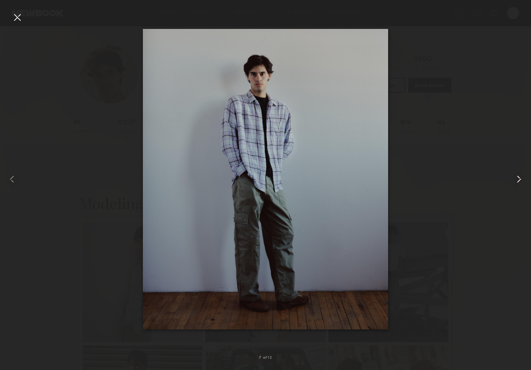
click at [516, 181] on common-icon at bounding box center [519, 179] width 12 height 12
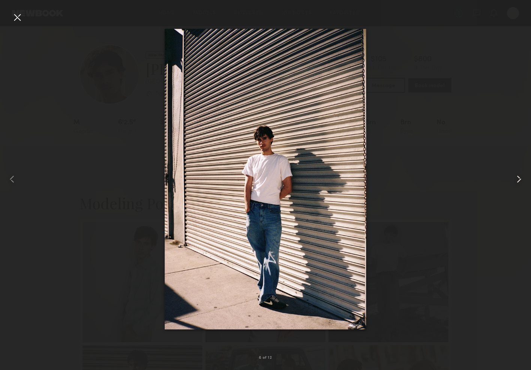
click at [516, 181] on common-icon at bounding box center [519, 179] width 12 height 12
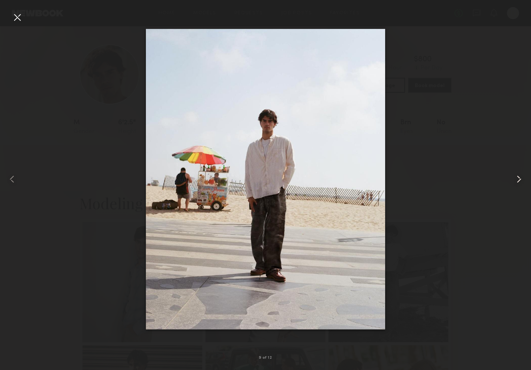
click at [516, 181] on common-icon at bounding box center [519, 179] width 12 height 12
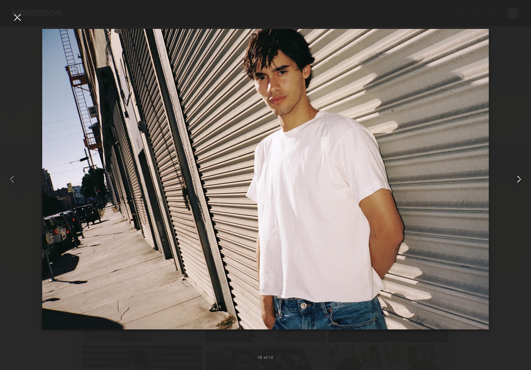
click at [516, 181] on common-icon at bounding box center [519, 179] width 12 height 12
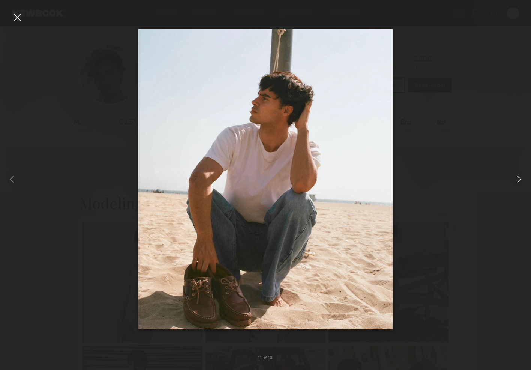
click at [516, 181] on common-icon at bounding box center [519, 179] width 12 height 12
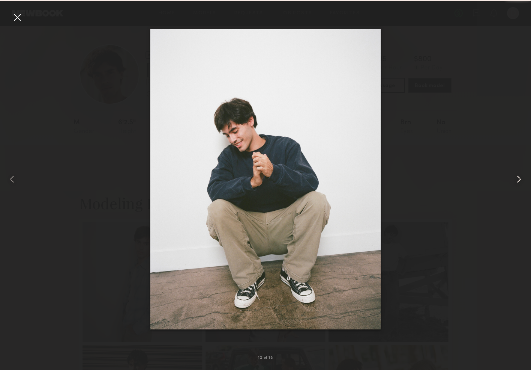
click at [516, 181] on common-icon at bounding box center [519, 179] width 12 height 12
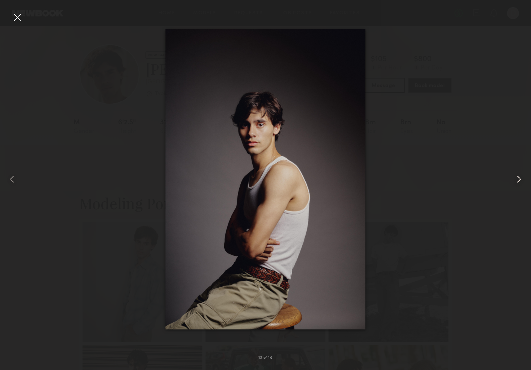
click at [516, 181] on common-icon at bounding box center [519, 179] width 12 height 12
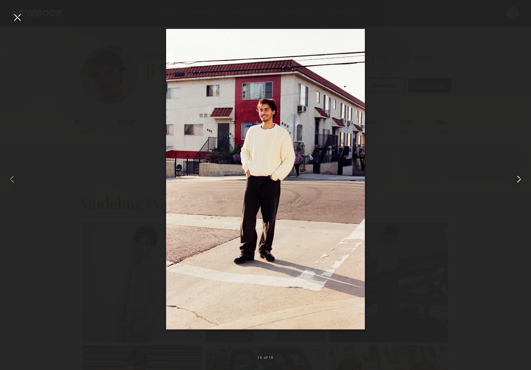
click at [516, 181] on common-icon at bounding box center [519, 179] width 12 height 12
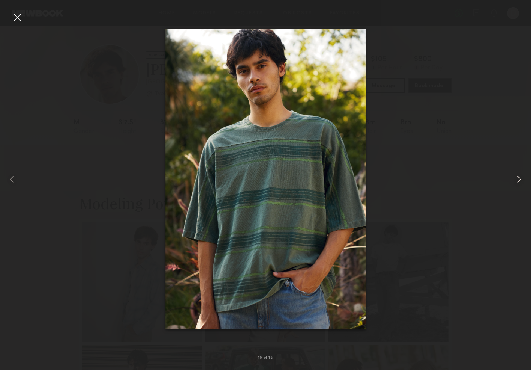
click at [516, 181] on common-icon at bounding box center [519, 179] width 12 height 12
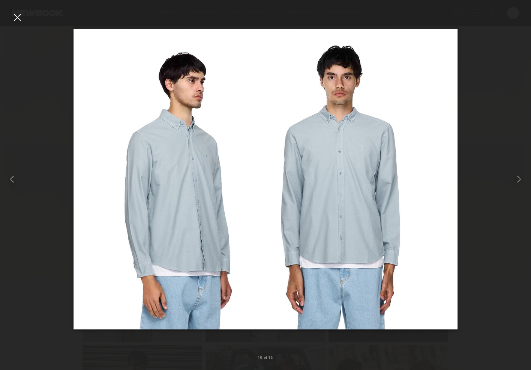
click at [488, 138] on div at bounding box center [265, 179] width 531 height 334
click at [20, 18] on div at bounding box center [17, 17] width 12 height 12
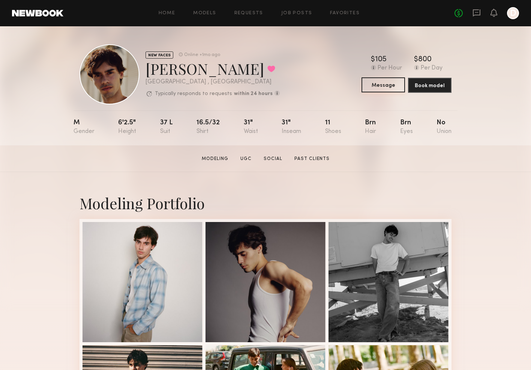
click at [381, 84] on button "Message" at bounding box center [384, 84] width 44 height 15
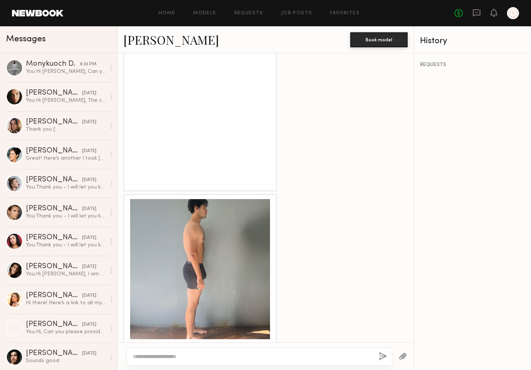
scroll to position [638, 0]
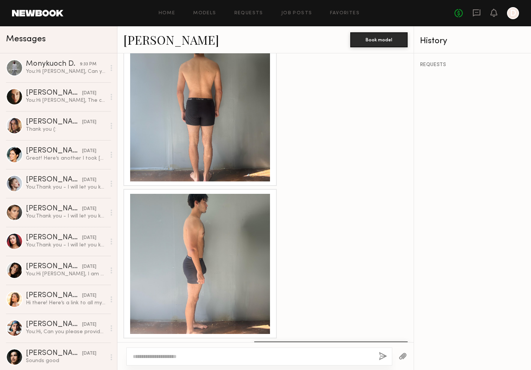
click at [251, 231] on div at bounding box center [200, 264] width 140 height 140
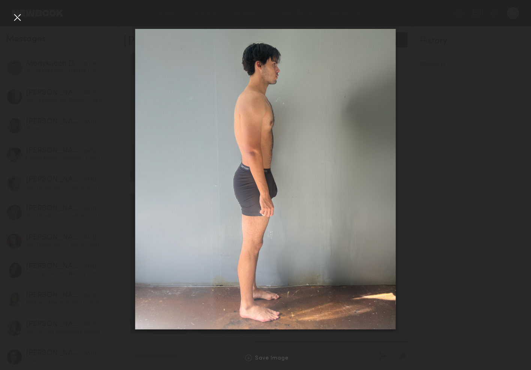
click at [70, 194] on div at bounding box center [265, 179] width 531 height 334
click at [21, 21] on div at bounding box center [17, 17] width 12 height 12
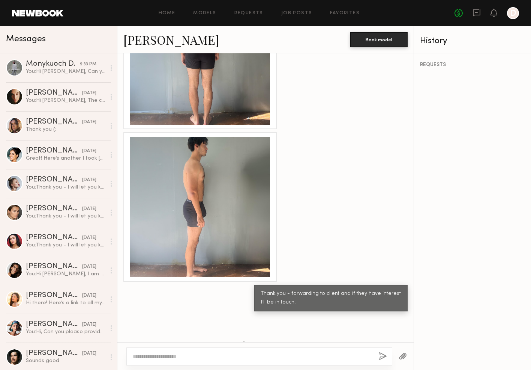
scroll to position [1209, 0]
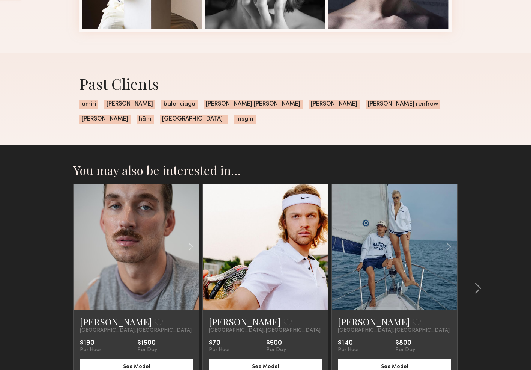
scroll to position [411, 0]
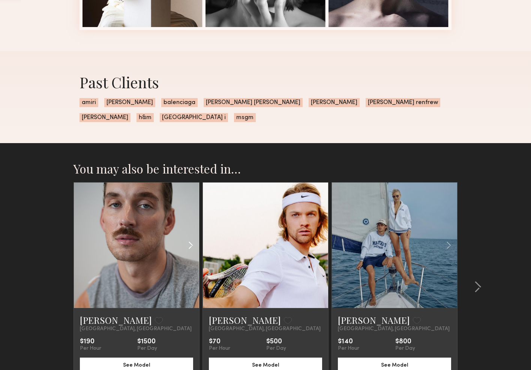
click at [191, 238] on common-icon at bounding box center [190, 245] width 11 height 14
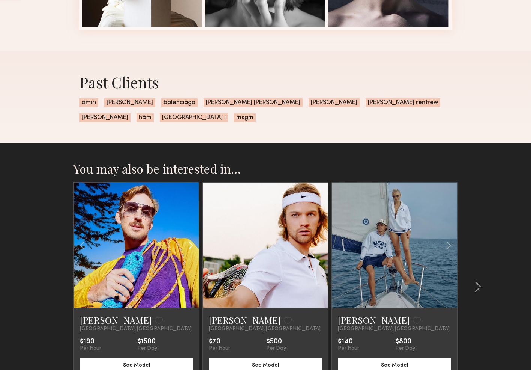
click at [191, 238] on common-icon at bounding box center [190, 245] width 11 height 14
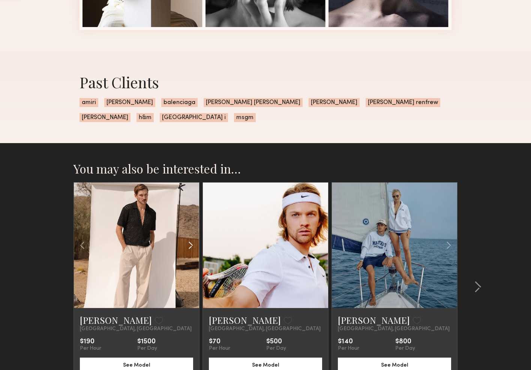
click at [191, 238] on common-icon at bounding box center [190, 245] width 11 height 14
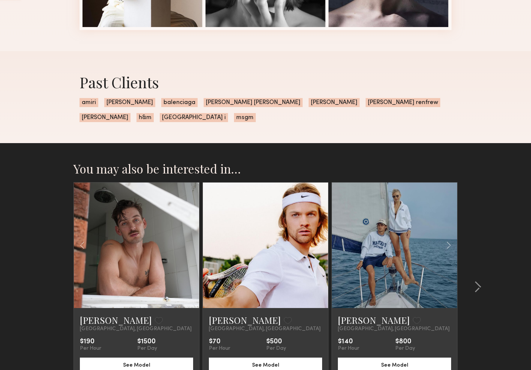
click at [191, 232] on div at bounding box center [136, 244] width 125 height 125
click at [449, 238] on common-icon at bounding box center [449, 245] width 11 height 14
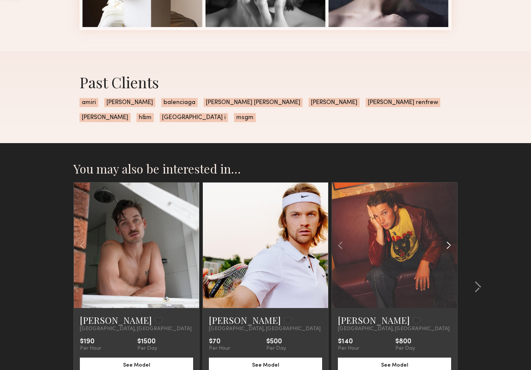
click at [449, 238] on common-icon at bounding box center [449, 245] width 11 height 14
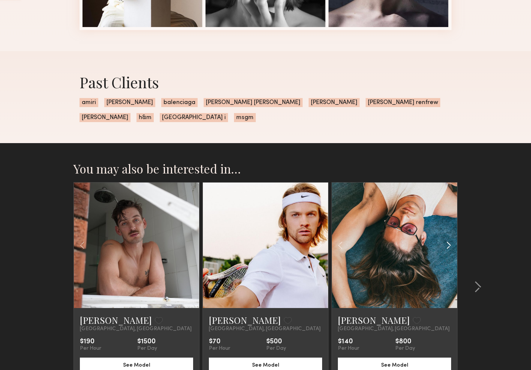
click at [449, 238] on common-icon at bounding box center [449, 245] width 11 height 14
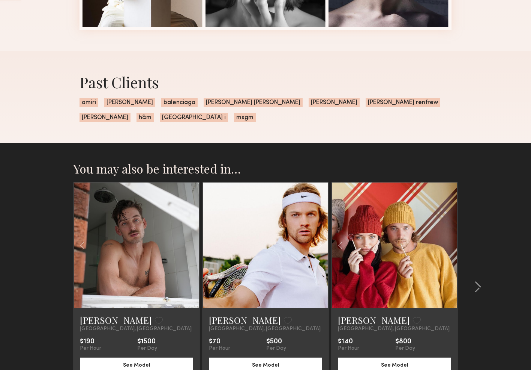
click at [449, 229] on div at bounding box center [394, 244] width 125 height 125
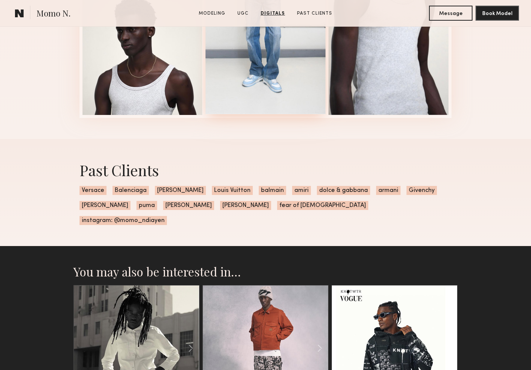
scroll to position [1147, 0]
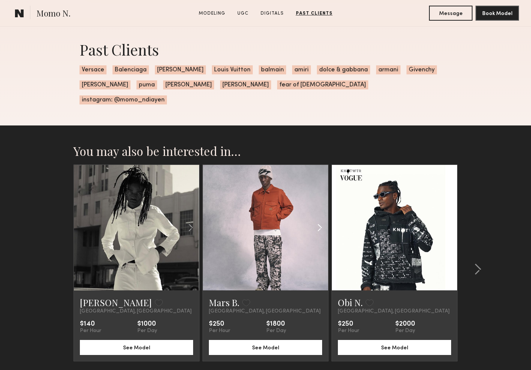
click at [320, 220] on common-icon at bounding box center [319, 227] width 11 height 14
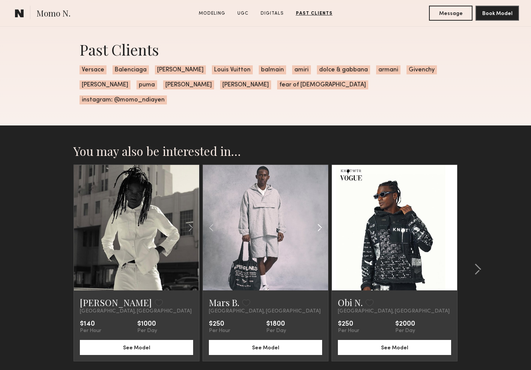
click at [320, 220] on common-icon at bounding box center [319, 227] width 11 height 14
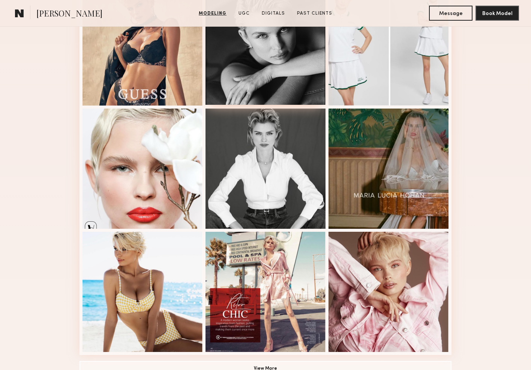
scroll to position [431, 0]
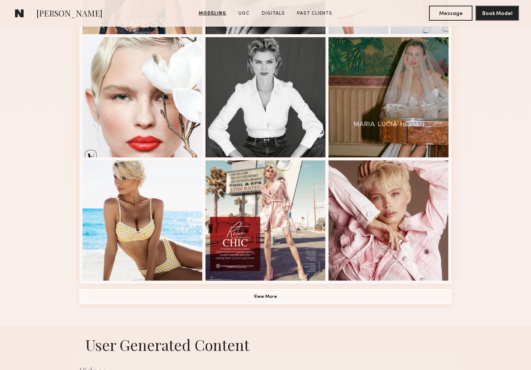
click at [303, 298] on button "View More" at bounding box center [266, 296] width 372 height 15
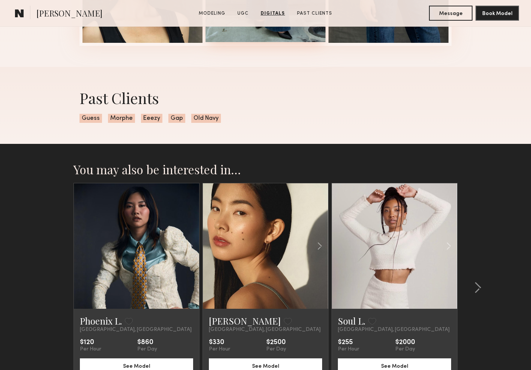
scroll to position [1819, 0]
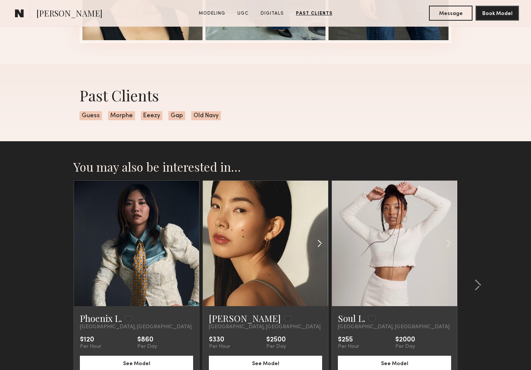
click at [322, 243] on common-icon at bounding box center [319, 243] width 11 height 14
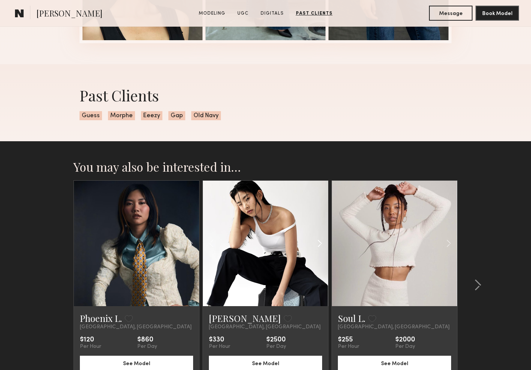
click at [322, 243] on common-icon at bounding box center [319, 243] width 11 height 14
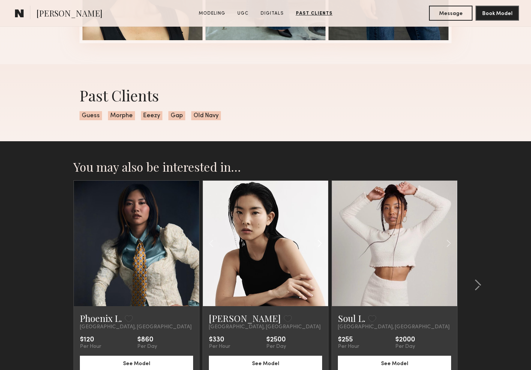
click at [322, 243] on common-icon at bounding box center [319, 243] width 11 height 14
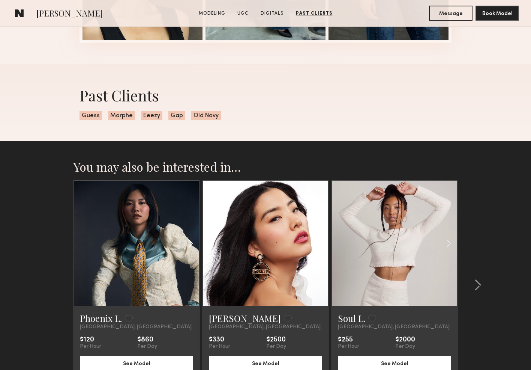
click at [192, 246] on common-icon at bounding box center [190, 243] width 11 height 14
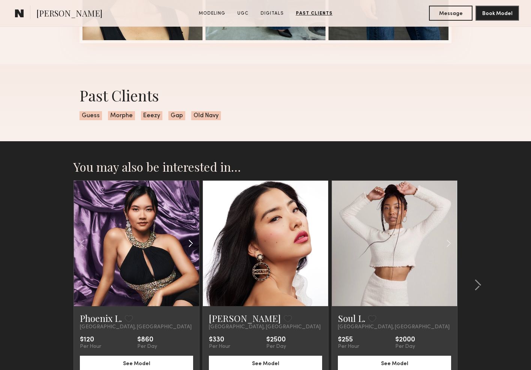
click at [192, 246] on common-icon at bounding box center [190, 243] width 11 height 14
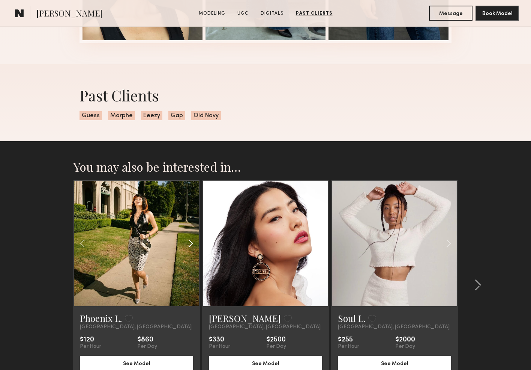
click at [192, 246] on common-icon at bounding box center [190, 243] width 11 height 14
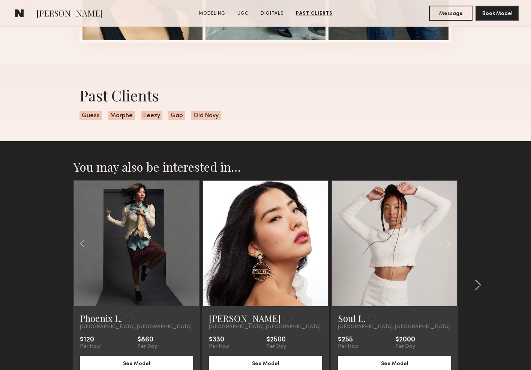
click at [192, 246] on div at bounding box center [136, 242] width 125 height 125
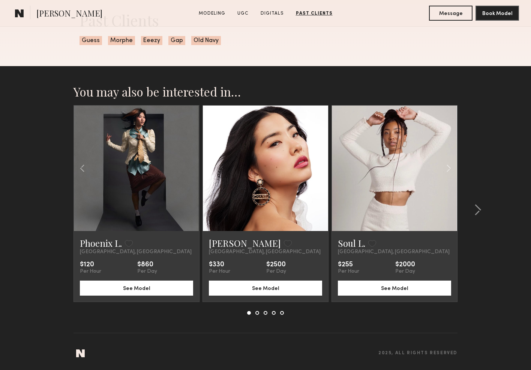
scroll to position [1893, 0]
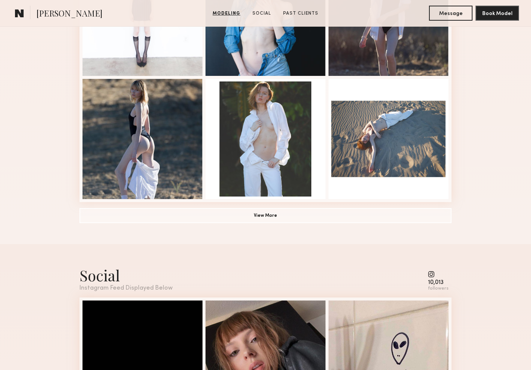
scroll to position [549, 0]
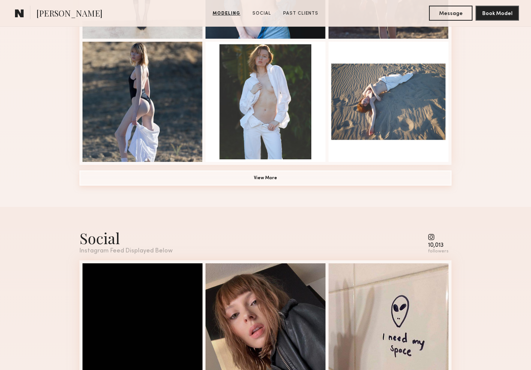
click at [286, 177] on button "View More" at bounding box center [266, 177] width 372 height 15
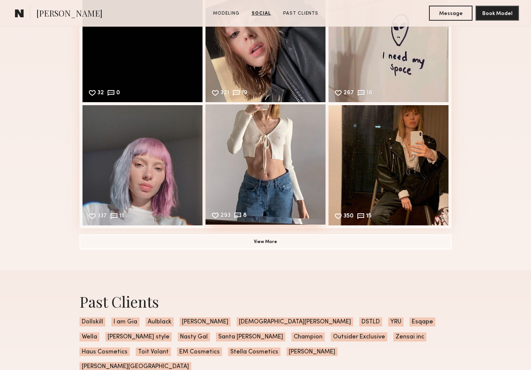
scroll to position [1302, 0]
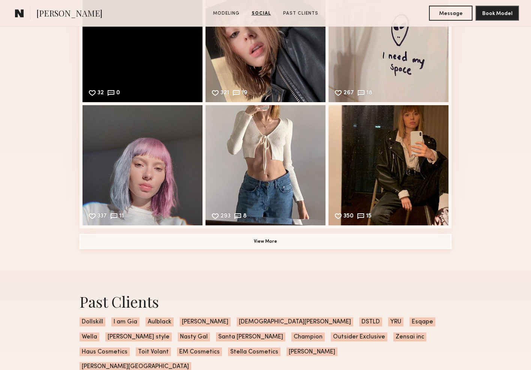
click at [274, 248] on button "View More" at bounding box center [266, 241] width 372 height 15
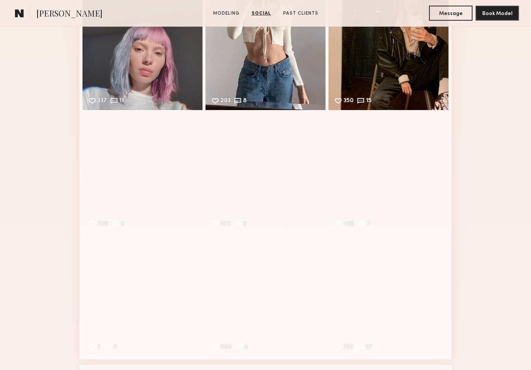
scroll to position [1425, 0]
